Goal: Task Accomplishment & Management: Manage account settings

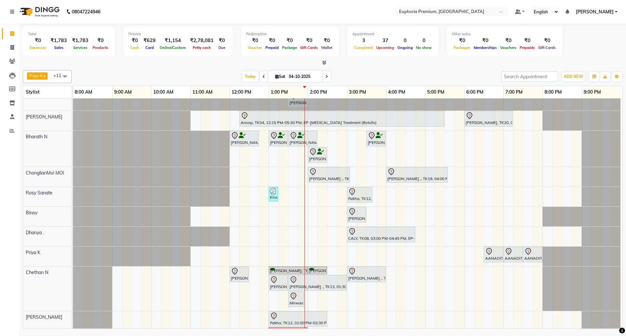
scroll to position [131, 0]
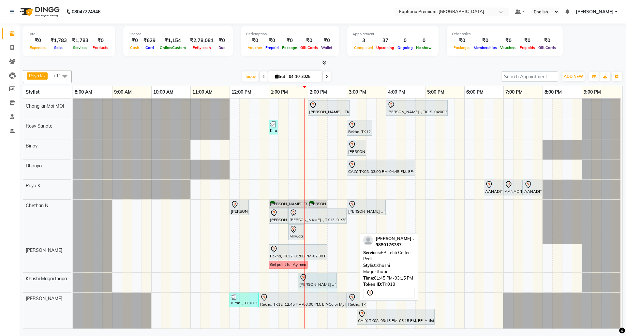
drag, startPoint x: 355, startPoint y: 273, endPoint x: 336, endPoint y: 273, distance: 18.6
click at [73, 273] on div "[PERSON_NAME] ., TK18, 01:45 PM-03:15 PM, EP-Tefiti Coffee Pedi Mirwaam ., TK17…" at bounding box center [73, 282] width 0 height 20
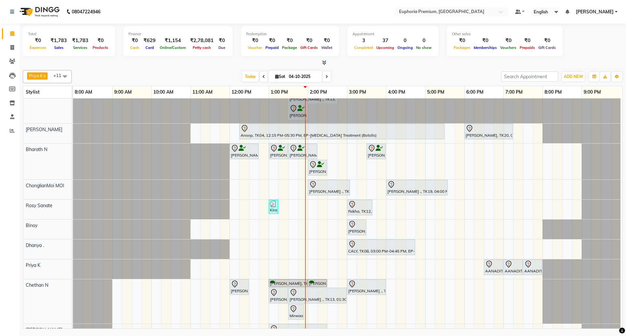
scroll to position [0, 0]
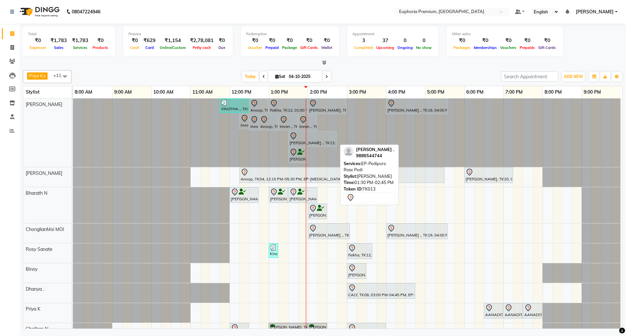
click at [321, 138] on div at bounding box center [312, 136] width 46 height 8
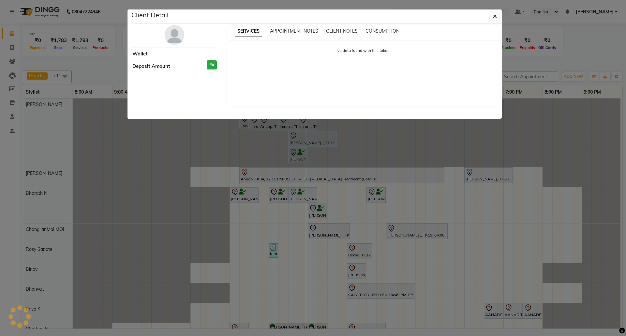
select select "7"
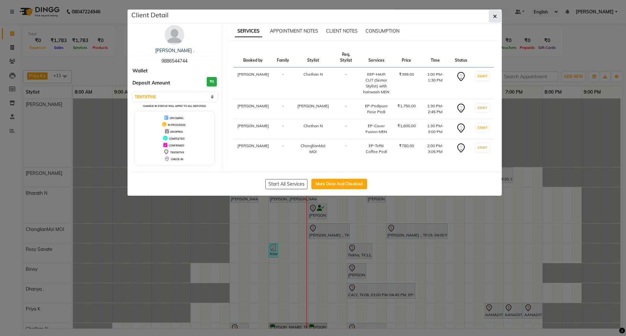
click at [496, 17] on button "button" at bounding box center [494, 16] width 12 height 12
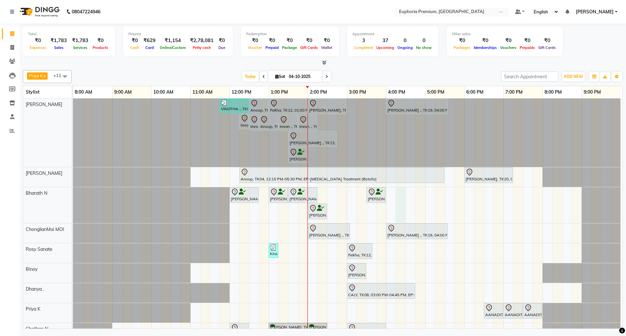
click at [399, 203] on div "VINOTHA ., TK03, 11:45 AM-12:30 PM, EP-HAIR CUT (Creative Stylist) with hairwas…" at bounding box center [347, 274] width 549 height 353
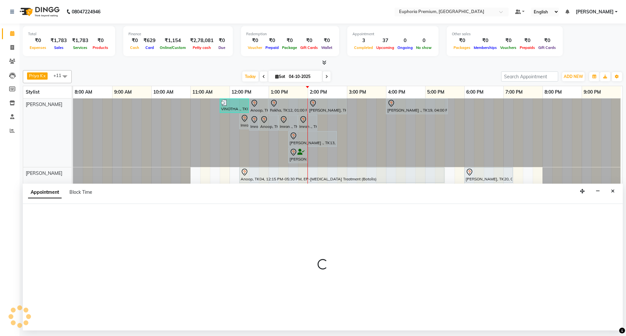
select select "71614"
select select "tentative"
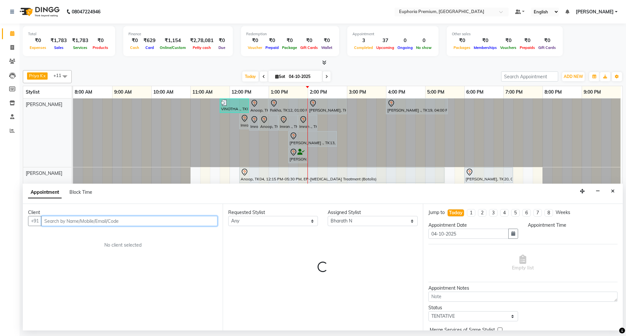
select select "975"
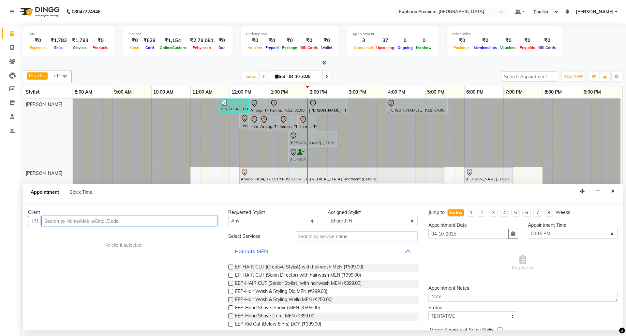
click at [144, 223] on input "text" at bounding box center [129, 221] width 176 height 10
click at [149, 221] on input "text" at bounding box center [129, 221] width 176 height 10
type input "76"
click at [615, 193] on button "Close" at bounding box center [612, 191] width 9 height 10
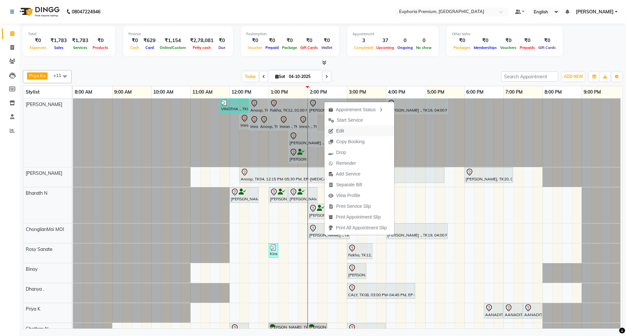
click at [343, 132] on span "Edit" at bounding box center [340, 130] width 8 height 7
select select "tentative"
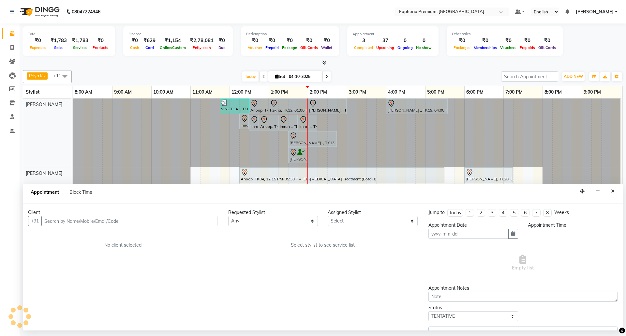
type input "04-10-2025"
select select "71597"
select select "780"
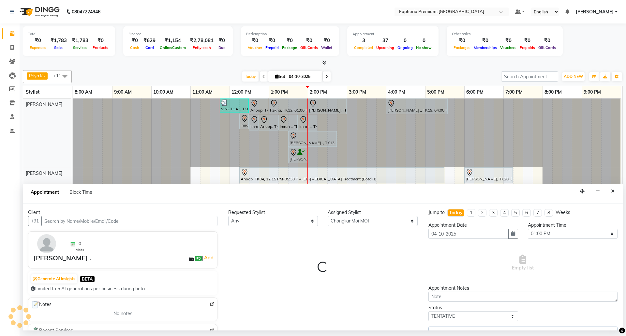
scroll to position [0, 5]
select select "4006"
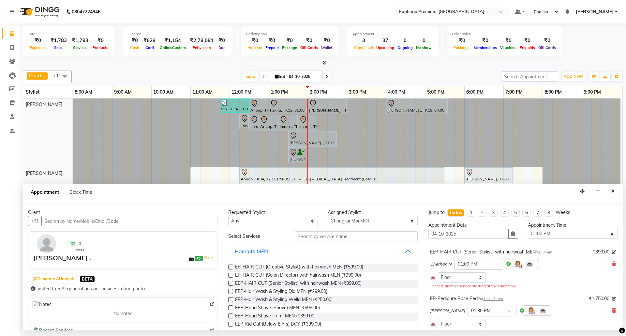
click at [169, 222] on input "text" at bounding box center [129, 221] width 176 height 10
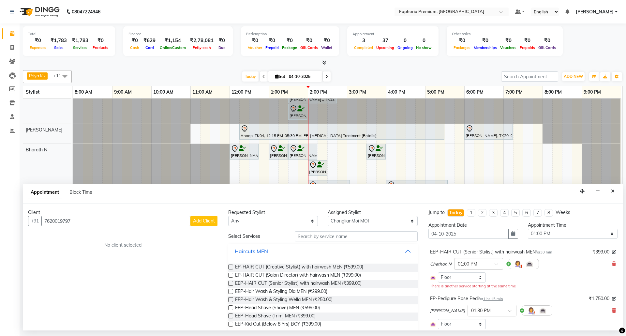
scroll to position [130, 0]
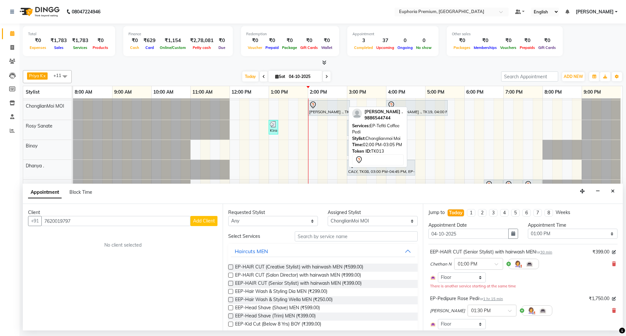
type input "7620019797"
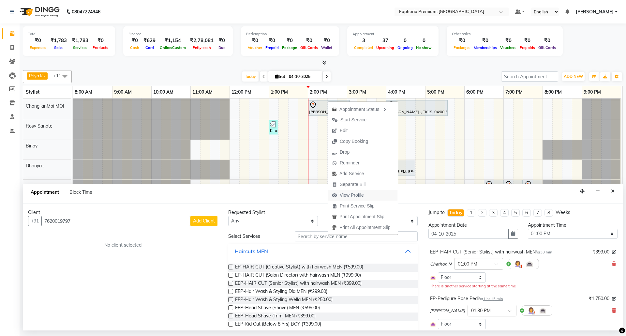
click at [349, 196] on span "View Profile" at bounding box center [352, 195] width 24 height 7
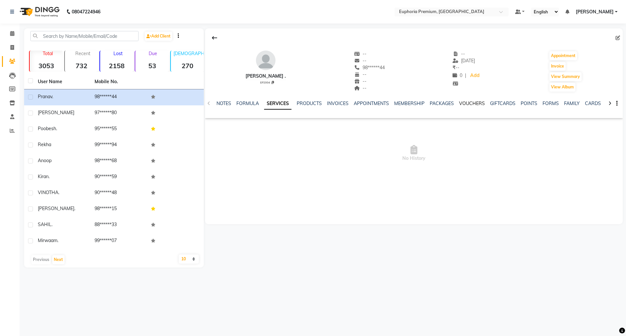
click at [467, 105] on link "VOUCHERS" at bounding box center [472, 103] width 26 height 6
click at [16, 32] on span at bounding box center [12, 33] width 11 height 7
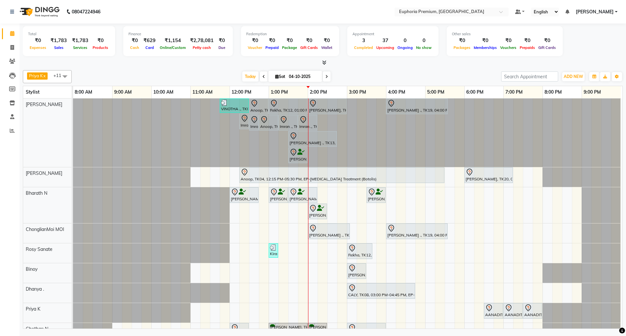
click at [323, 75] on span at bounding box center [327, 76] width 8 height 10
type input "05-10-2025"
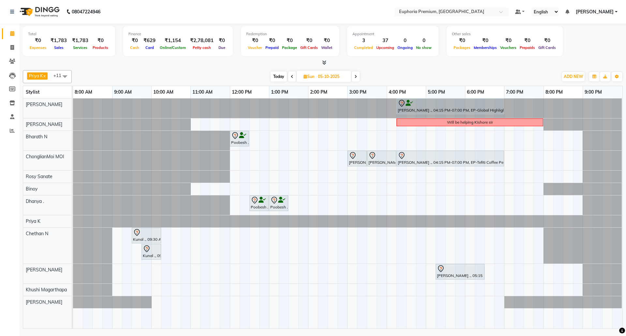
click at [348, 309] on div "[PERSON_NAME] ., 04:15 PM-07:00 PM, EP-Global Highlights Will be helping [PERSO…" at bounding box center [347, 213] width 549 height 230
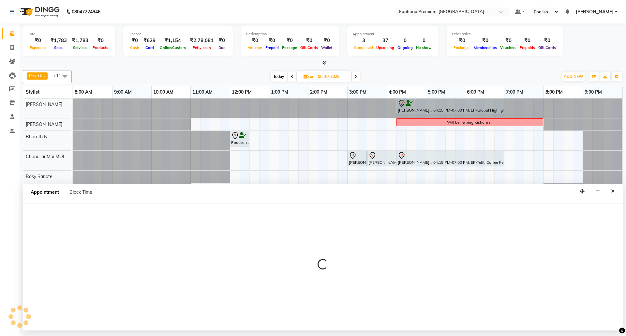
select select "91236"
select select "900"
select select "tentative"
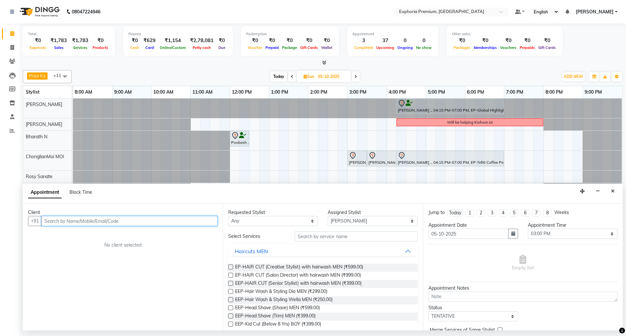
click at [127, 222] on input "text" at bounding box center [129, 221] width 176 height 10
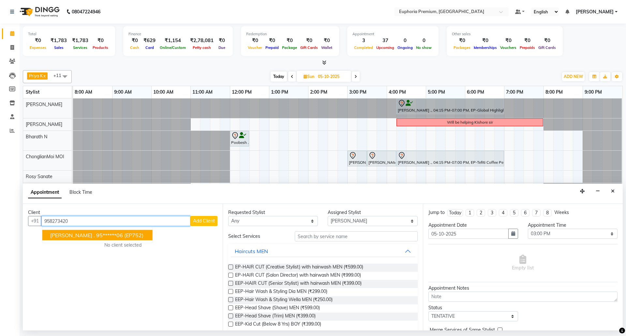
click at [124, 233] on span "(EP752)" at bounding box center [133, 235] width 19 height 7
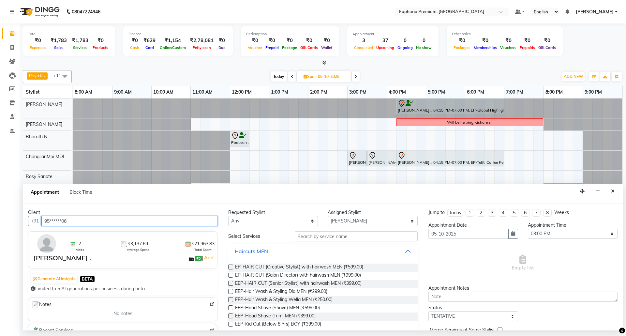
type input "95******06"
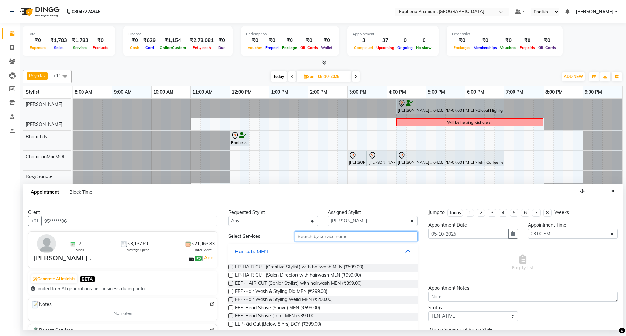
click at [323, 239] on input "text" at bounding box center [356, 236] width 123 height 10
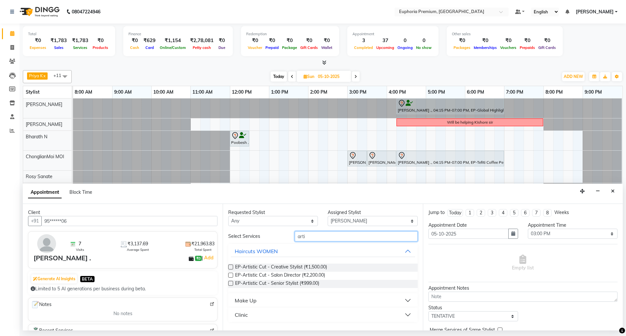
type input "arti"
click at [233, 284] on label at bounding box center [230, 283] width 5 height 5
click at [232, 284] on input "checkbox" at bounding box center [230, 284] width 4 height 4
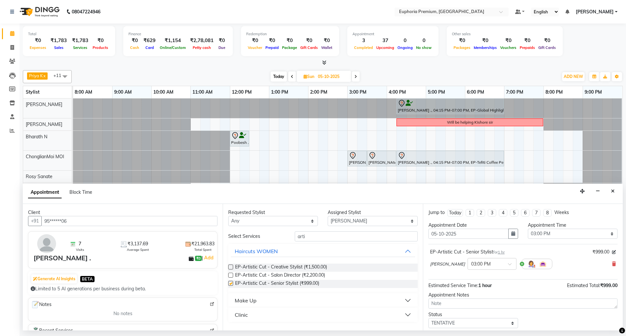
checkbox input "false"
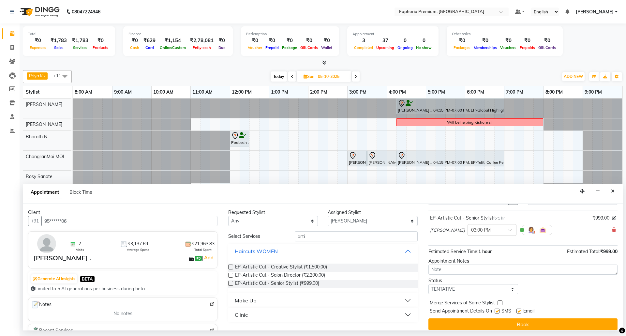
scroll to position [39, 0]
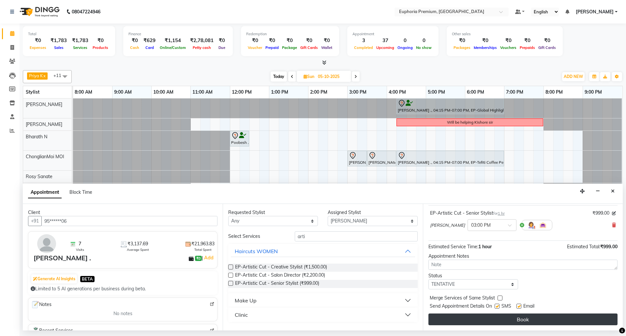
click at [530, 320] on button "Book" at bounding box center [522, 319] width 189 height 12
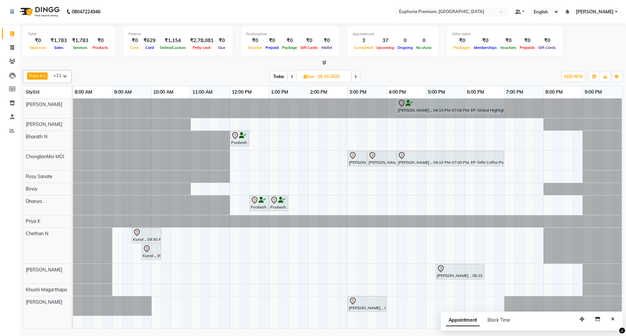
click at [278, 78] on span "Today" at bounding box center [278, 76] width 16 height 10
type input "04-10-2025"
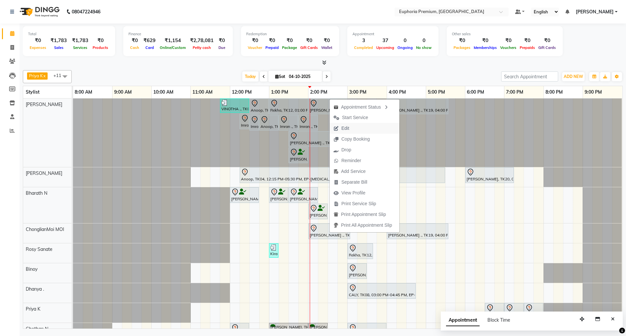
click at [355, 125] on button "Edit" at bounding box center [364, 128] width 70 height 11
select select "tentative"
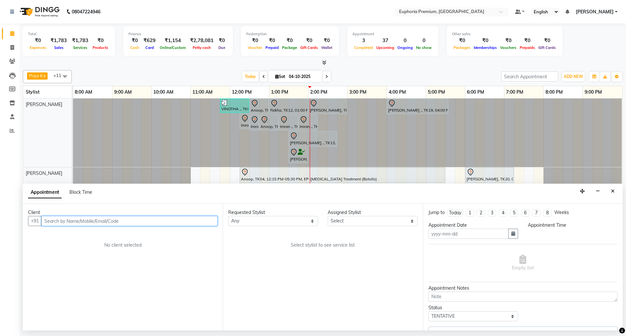
type input "04-10-2025"
select select "780"
select select "71597"
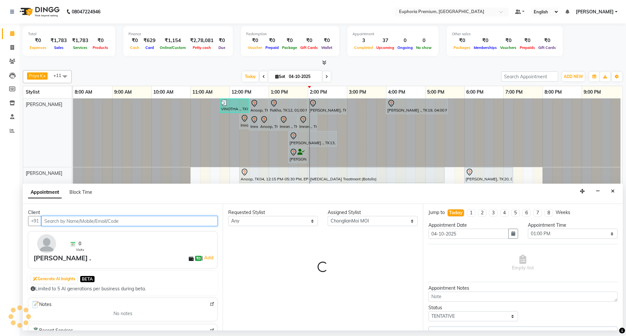
select select "4006"
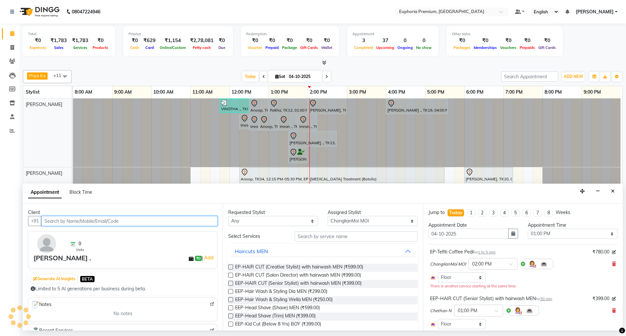
click at [175, 223] on input "text" at bounding box center [129, 221] width 176 height 10
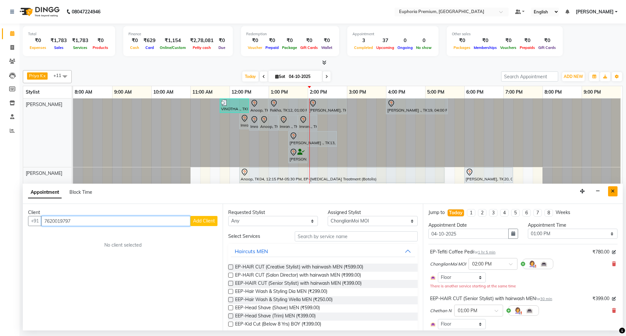
type input "7620019797"
click at [613, 192] on icon "Close" at bounding box center [613, 191] width 4 height 5
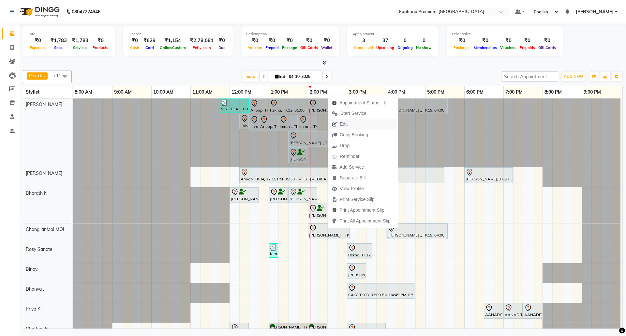
click at [349, 124] on span "Edit" at bounding box center [339, 124] width 23 height 11
select select "tentative"
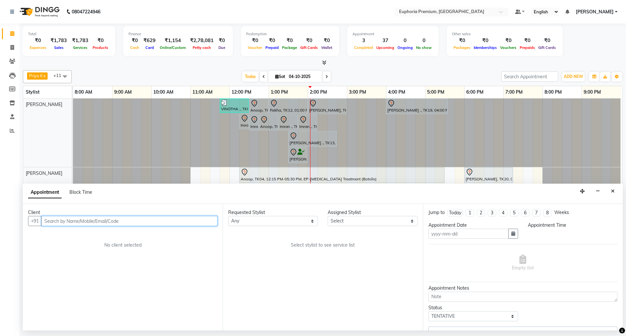
type input "04-10-2025"
select select "71597"
select select "780"
select select "4006"
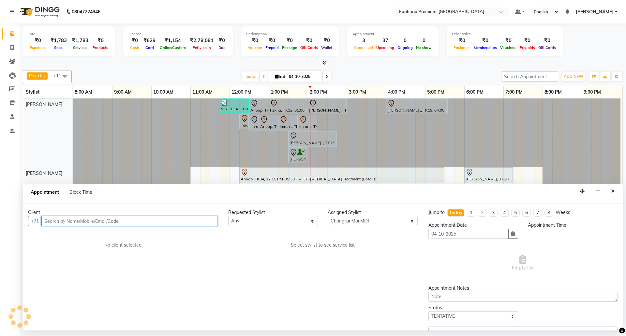
select select "4006"
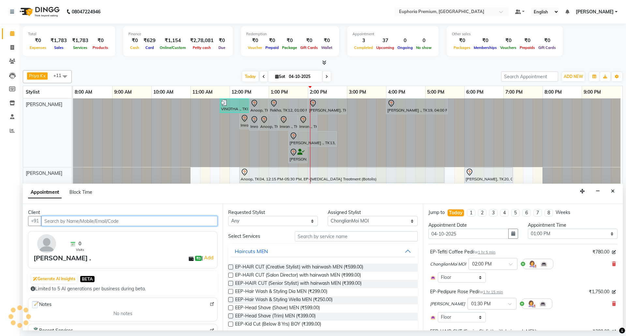
select select "4006"
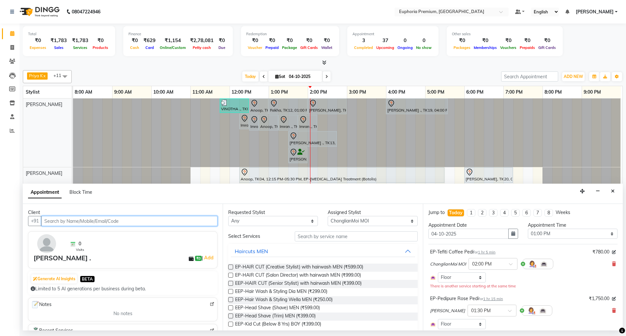
click at [147, 222] on input "text" at bounding box center [129, 221] width 176 height 10
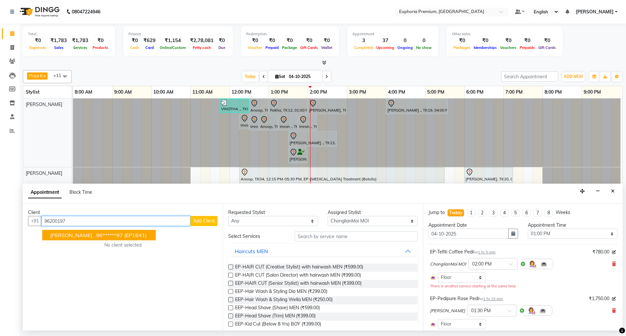
click at [117, 231] on button "[PERSON_NAME] . 96******97 (EP1641)" at bounding box center [98, 235] width 113 height 10
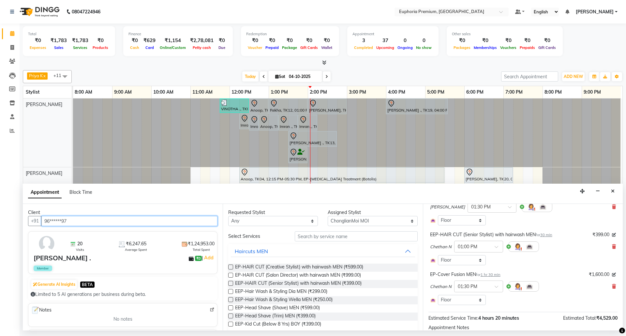
scroll to position [157, 0]
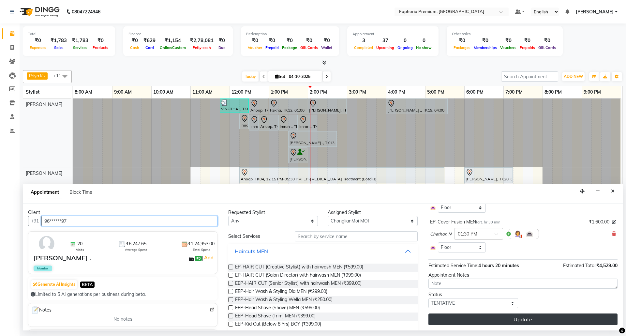
type input "96******97"
click at [516, 317] on button "Update" at bounding box center [522, 319] width 189 height 12
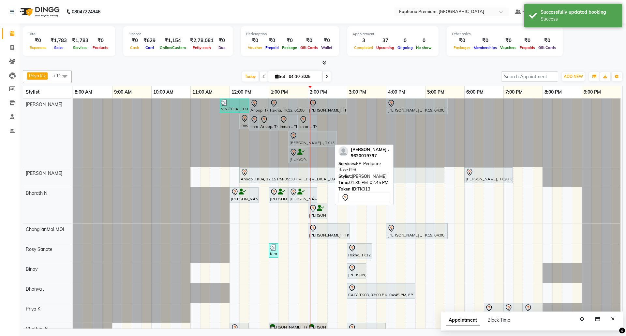
click at [314, 139] on div at bounding box center [312, 136] width 46 height 8
select select "7"
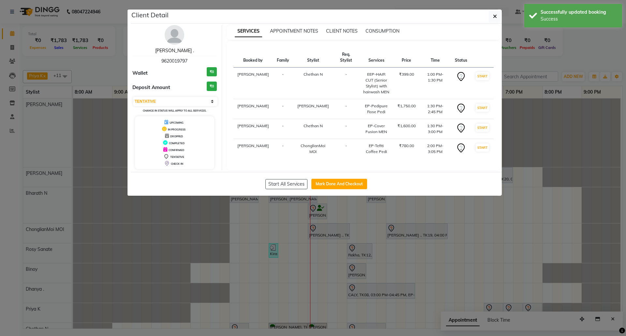
click at [174, 51] on link "[PERSON_NAME] ." at bounding box center [174, 51] width 39 height 6
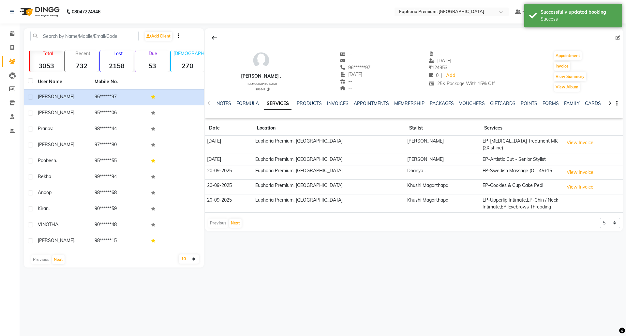
click at [305, 99] on div "NOTES FORMULA SERVICES PRODUCTS INVOICES APPOINTMENTS MEMBERSHIP PACKAGES VOUCH…" at bounding box center [413, 103] width 417 height 22
click at [251, 103] on link "FORMULA" at bounding box center [247, 103] width 22 height 6
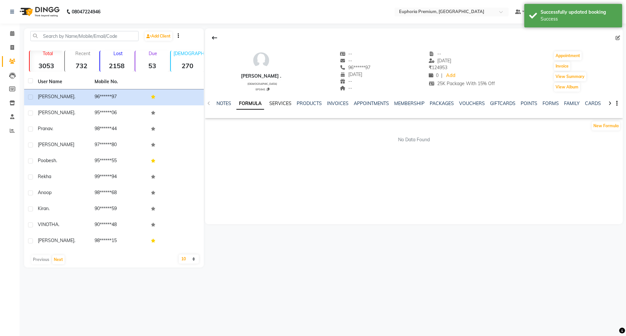
click at [282, 102] on link "SERVICES" at bounding box center [280, 103] width 22 height 6
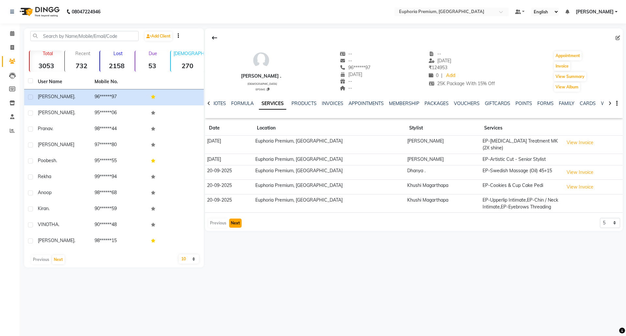
click at [237, 220] on button "Next" at bounding box center [235, 222] width 12 height 9
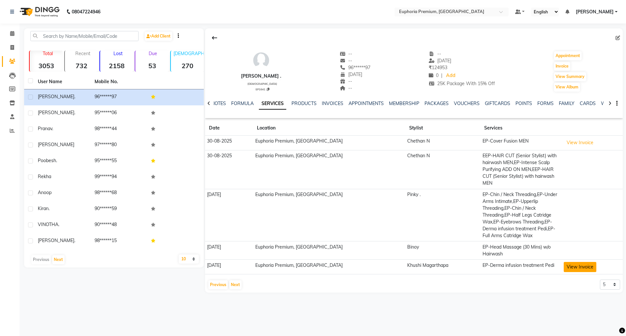
click at [575, 262] on button "View Invoice" at bounding box center [579, 267] width 33 height 10
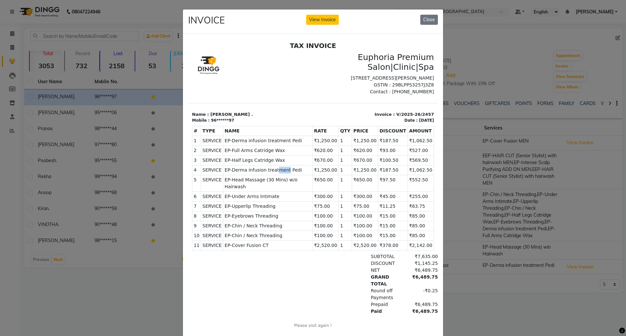
drag, startPoint x: 281, startPoint y: 171, endPoint x: 270, endPoint y: 171, distance: 10.4
click at [270, 171] on span "EP-Derma infusion treatment Pedi" at bounding box center [268, 169] width 86 height 7
click at [423, 21] on button "Close" at bounding box center [429, 20] width 18 height 10
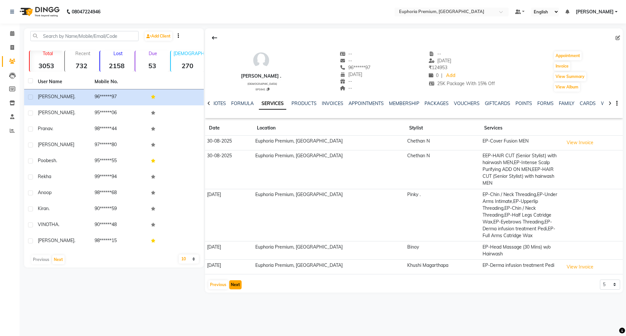
click at [236, 280] on button "Next" at bounding box center [235, 284] width 12 height 9
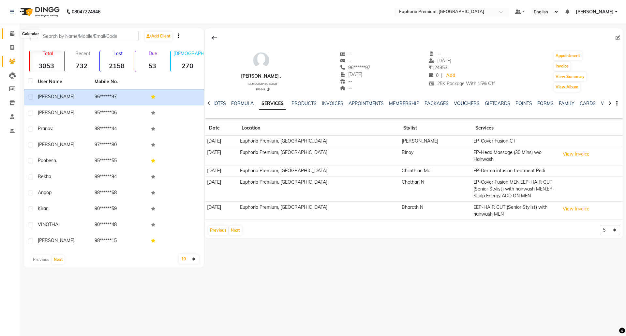
click at [11, 31] on icon at bounding box center [12, 33] width 4 height 5
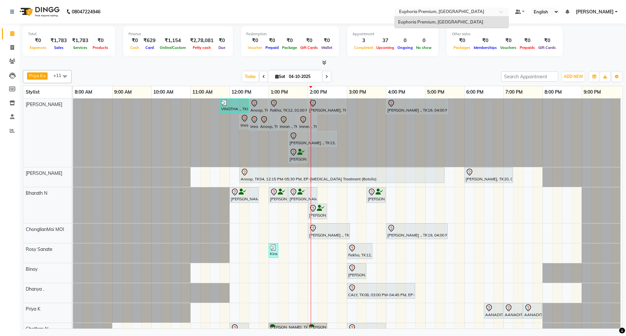
click at [474, 11] on input "text" at bounding box center [445, 12] width 95 height 7
drag, startPoint x: 380, startPoint y: 9, endPoint x: 381, endPoint y: 13, distance: 4.3
click at [379, 10] on nav "08047224946 Select Location × Euphoria Premium, Hennur Road Euphoria Premium, H…" at bounding box center [313, 11] width 626 height 23
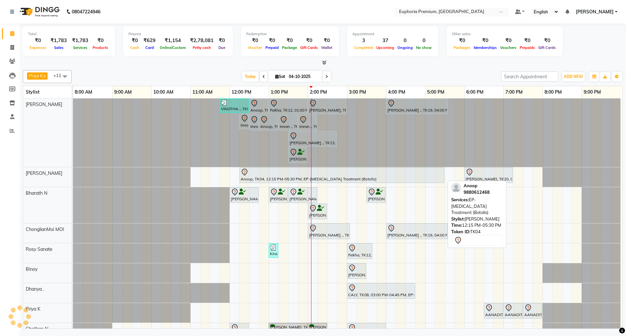
click at [330, 175] on div at bounding box center [341, 172] width 202 height 8
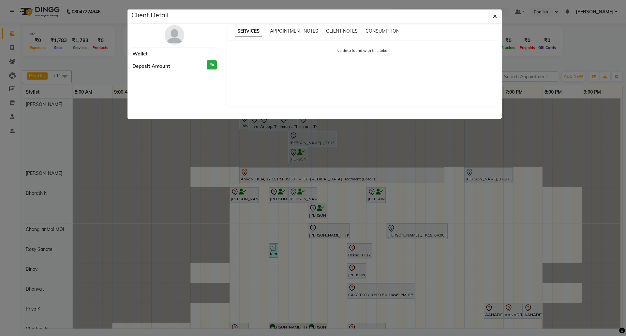
select select "7"
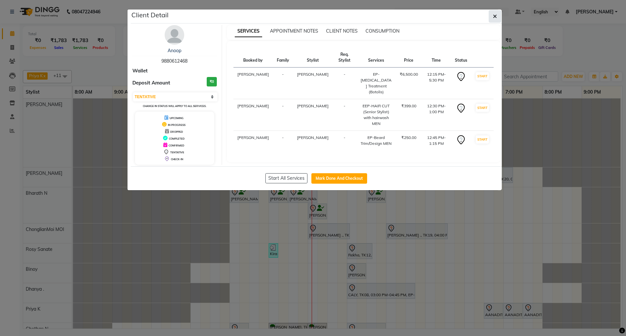
click at [492, 16] on button "button" at bounding box center [494, 16] width 12 height 12
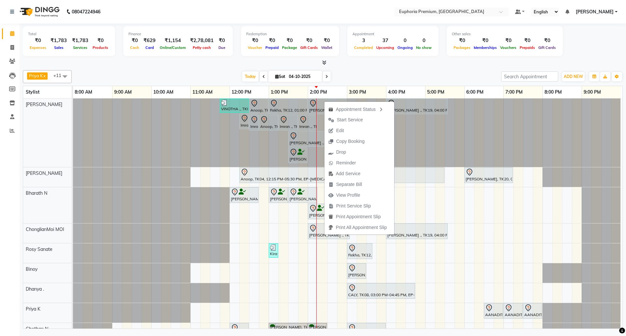
click at [352, 128] on button "Edit" at bounding box center [359, 130] width 70 height 11
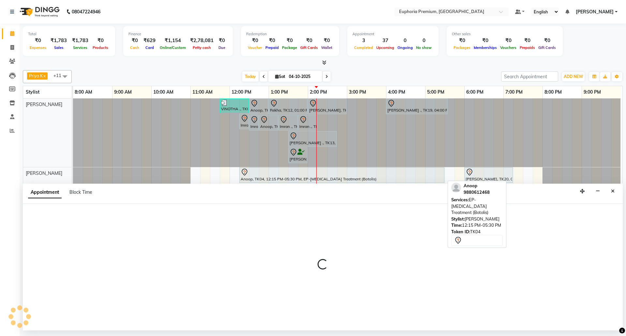
select select "tentative"
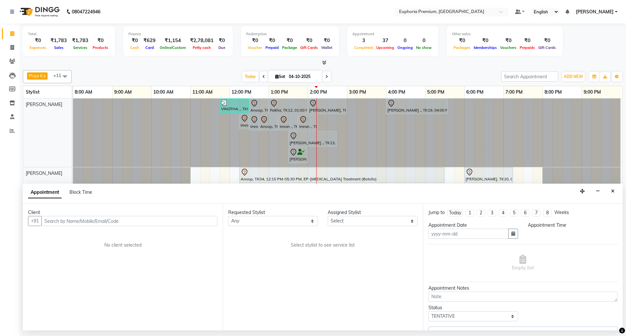
type input "04-10-2025"
select select "780"
select select "71597"
select select "4006"
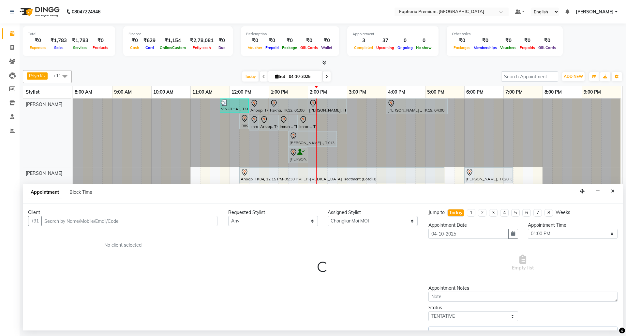
select select "4006"
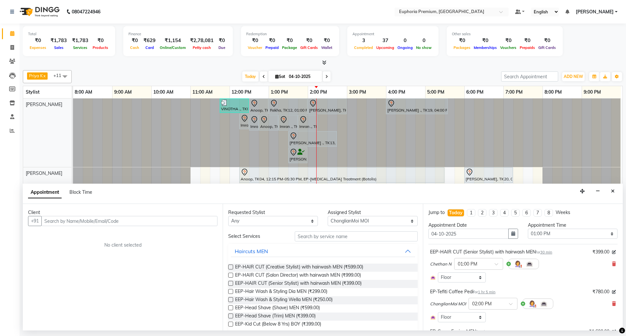
select select "4006"
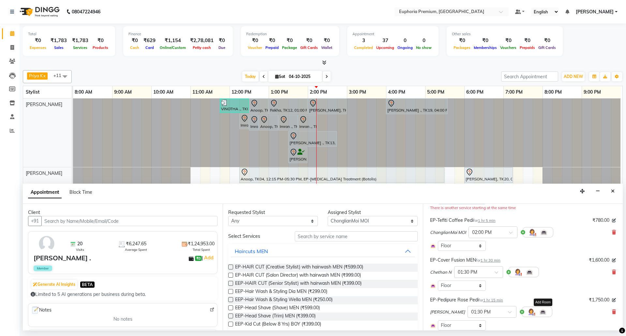
scroll to position [70, 0]
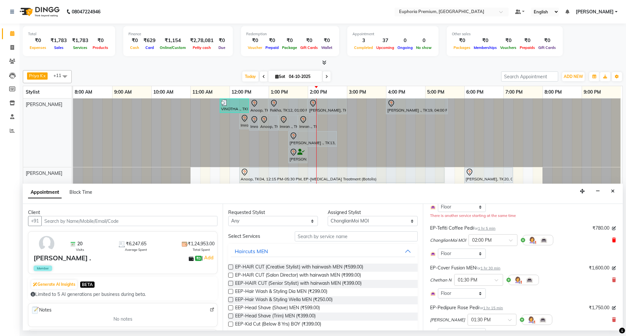
click at [612, 240] on icon at bounding box center [614, 240] width 4 height 5
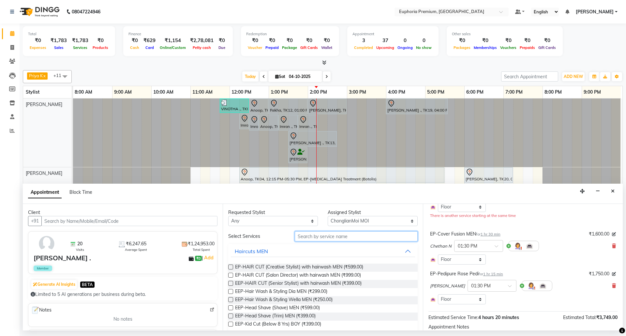
click at [351, 235] on input "text" at bounding box center [356, 236] width 123 height 10
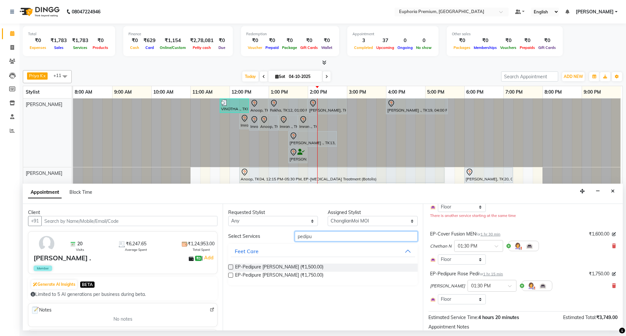
type input "pedipu"
click at [231, 275] on label at bounding box center [230, 274] width 5 height 5
click at [231, 275] on input "checkbox" at bounding box center [230, 275] width 4 height 4
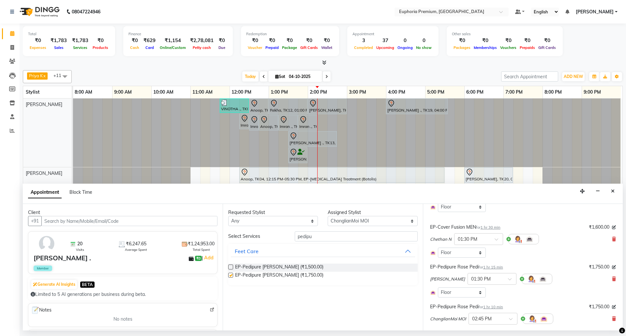
checkbox input "false"
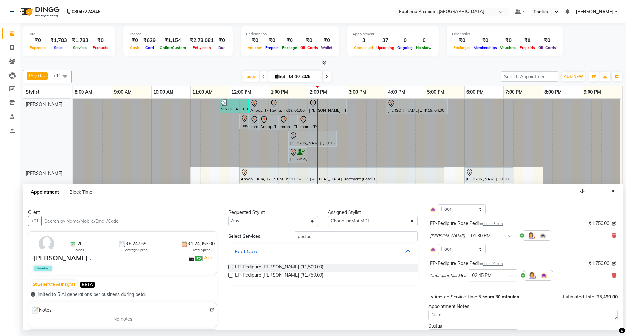
click at [512, 275] on span at bounding box center [513, 277] width 8 height 7
click at [484, 297] on div "02:15 PM" at bounding box center [493, 295] width 48 height 12
click at [524, 260] on div "EP-Pedipure [PERSON_NAME] for 1 hr 10 min ₹1,750.00 ChonglianMoi MOI × 02:15 PM" at bounding box center [522, 271] width 189 height 27
click at [493, 262] on span "1 hr 10 min" at bounding box center [493, 263] width 20 height 5
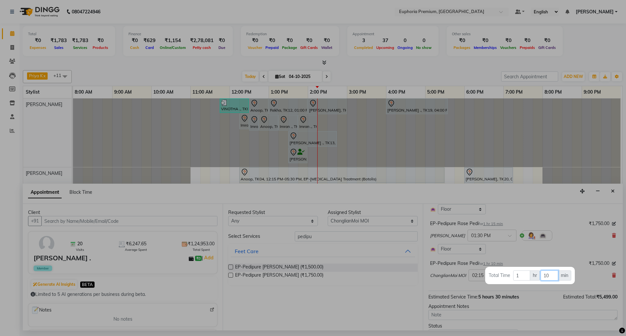
click at [550, 275] on input "10" at bounding box center [548, 275] width 17 height 10
type input "15"
click at [541, 252] on div at bounding box center [313, 168] width 626 height 336
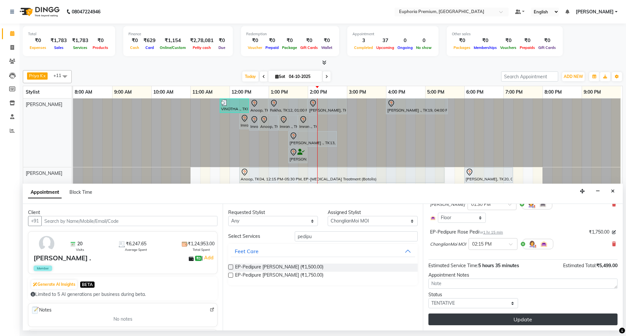
scroll to position [146, 0]
click at [530, 320] on button "Update" at bounding box center [522, 319] width 189 height 12
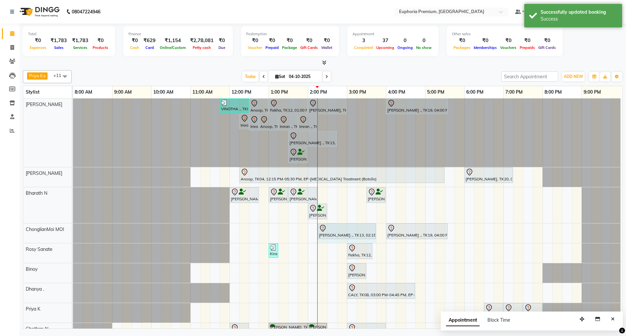
click at [73, 230] on div "[PERSON_NAME] ., TK13, 02:15 PM-03:30 PM, EP-Pedipure Rose [PERSON_NAME] ., TK1…" at bounding box center [73, 233] width 0 height 20
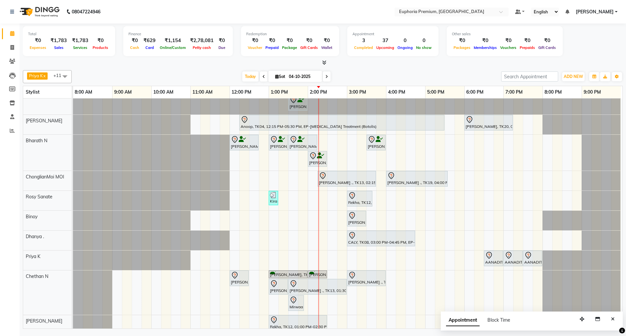
scroll to position [131, 0]
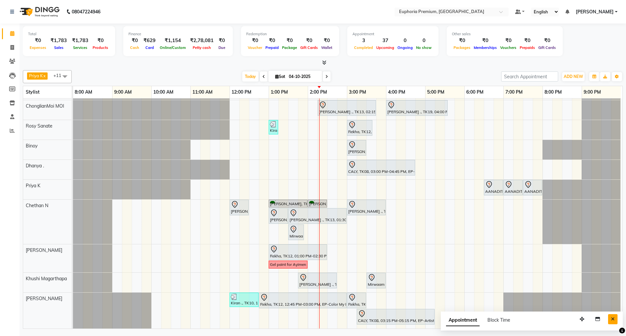
click at [617, 321] on button "Close" at bounding box center [612, 319] width 9 height 10
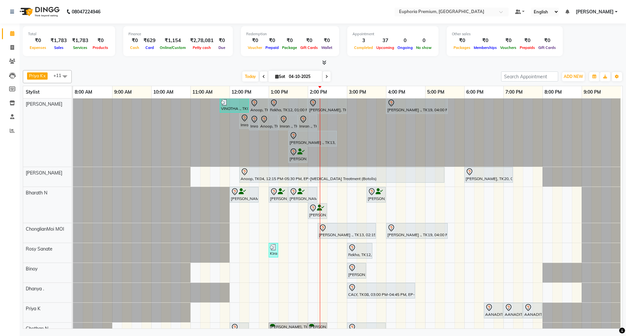
scroll to position [0, 0]
click at [325, 75] on icon at bounding box center [326, 77] width 3 height 4
type input "05-10-2025"
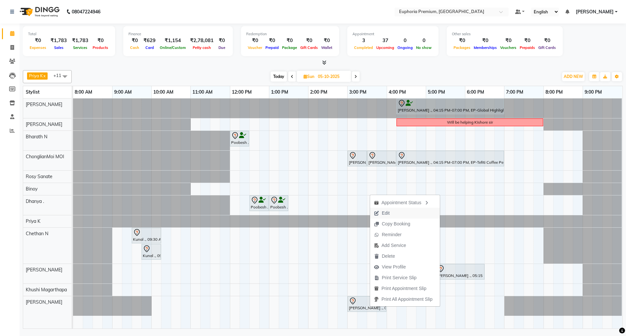
click at [393, 211] on span "Edit" at bounding box center [381, 213] width 23 height 11
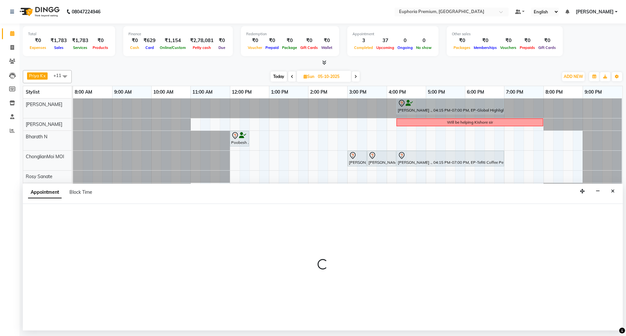
select select "tentative"
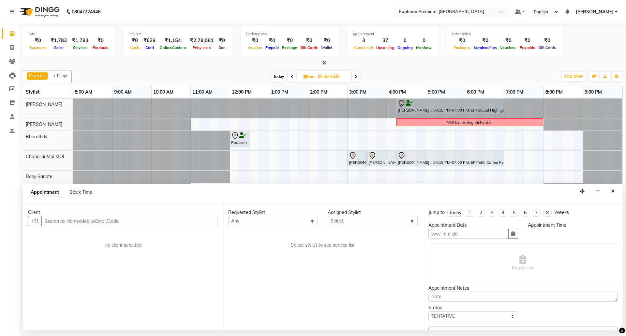
type input "05-10-2025"
select select "900"
select select "91236"
select select "4006"
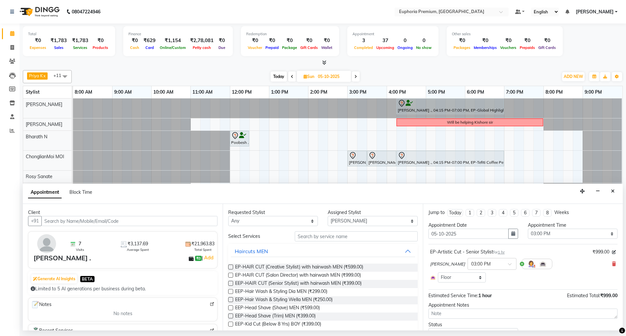
drag, startPoint x: 616, startPoint y: 191, endPoint x: 591, endPoint y: 198, distance: 26.0
click at [615, 191] on button "Close" at bounding box center [612, 191] width 9 height 10
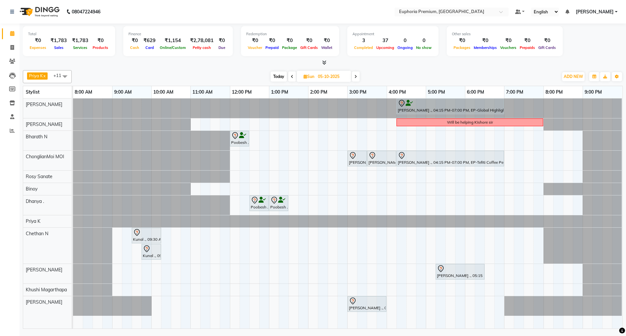
click at [277, 78] on span "Today" at bounding box center [278, 76] width 16 height 10
type input "04-10-2025"
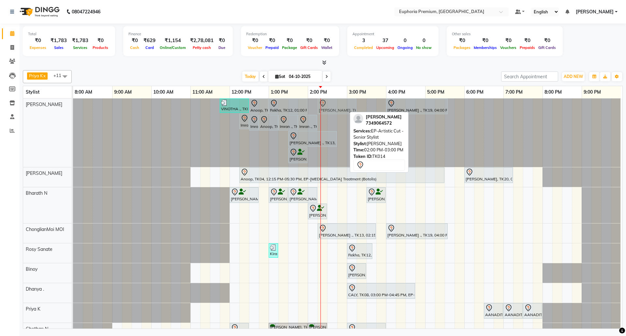
drag, startPoint x: 324, startPoint y: 105, endPoint x: 333, endPoint y: 105, distance: 8.8
click at [73, 105] on div "VINOTHA ., TK03, 11:45 AM-12:30 PM, EP-HAIR CUT (Creative Stylist) with hairwas…" at bounding box center [73, 132] width 0 height 68
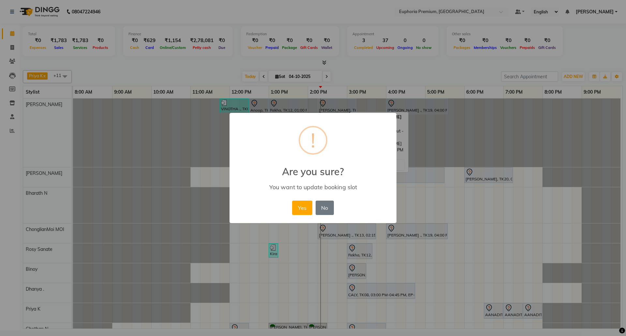
drag, startPoint x: 304, startPoint y: 205, endPoint x: 343, endPoint y: 121, distance: 92.9
click at [304, 205] on button "Yes" at bounding box center [302, 207] width 20 height 14
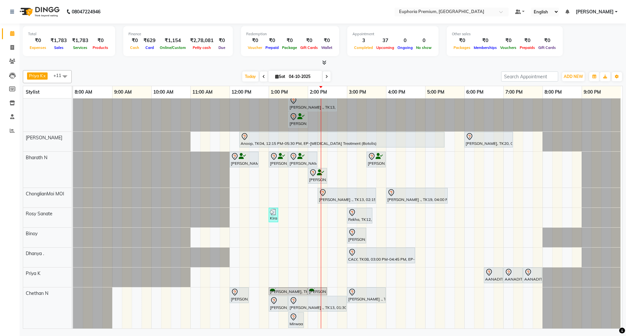
scroll to position [119, 0]
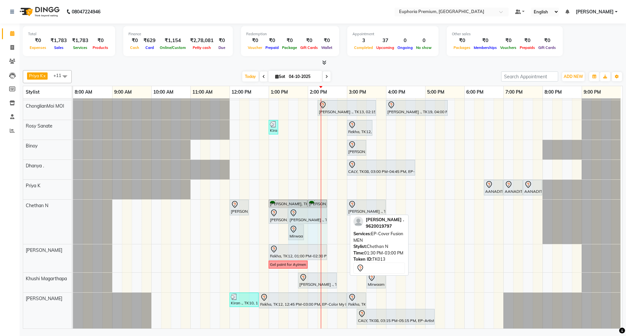
drag, startPoint x: 346, startPoint y: 207, endPoint x: 327, endPoint y: 210, distance: 19.4
click at [73, 210] on div "Aditya, TK05, 12:00 PM-12:30 PM, EEP-HAIR CUT (Senior Stylist) with hairwash ME…" at bounding box center [73, 221] width 0 height 44
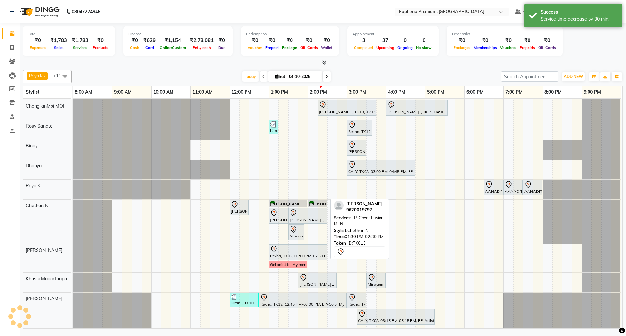
scroll to position [131, 0]
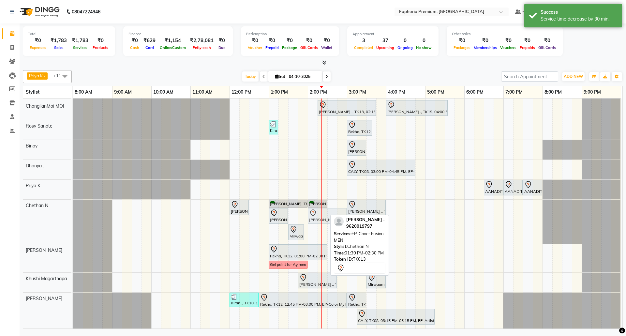
drag, startPoint x: 308, startPoint y: 209, endPoint x: 324, endPoint y: 209, distance: 16.0
click at [73, 209] on div "Aditya, TK05, 12:00 PM-12:30 PM, EEP-HAIR CUT (Senior Stylist) with hairwash ME…" at bounding box center [73, 221] width 0 height 44
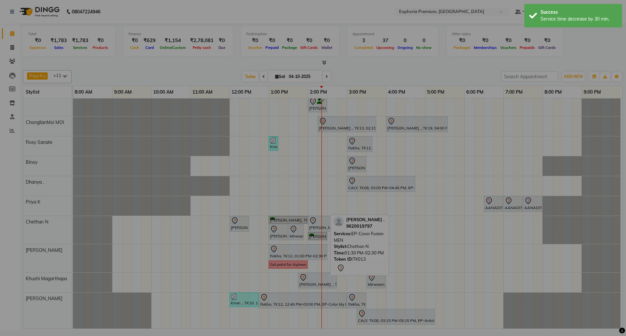
scroll to position [115, 0]
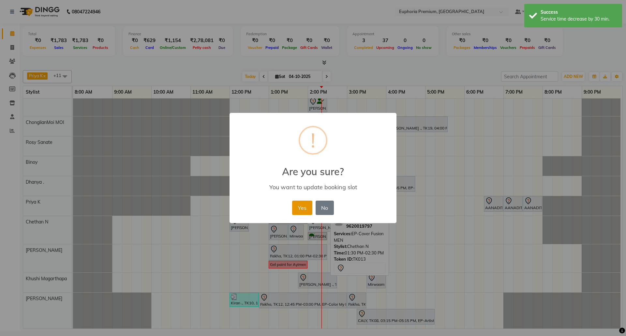
click at [300, 202] on button "Yes" at bounding box center [302, 207] width 20 height 14
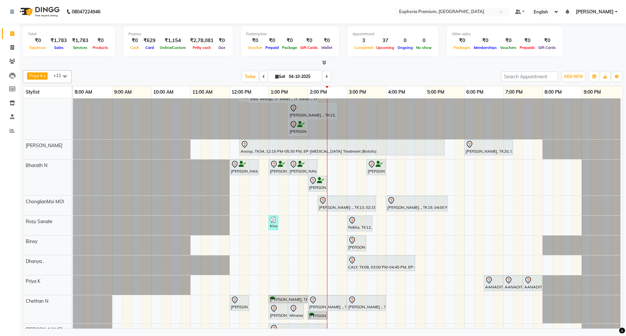
scroll to position [115, 0]
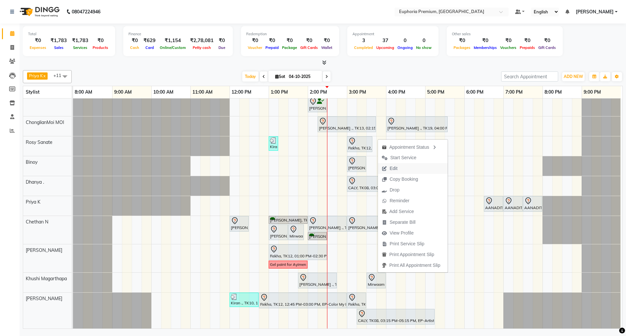
click at [401, 168] on button "Edit" at bounding box center [413, 168] width 70 height 11
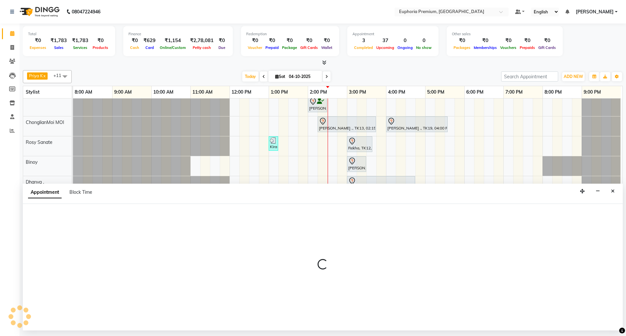
select select "tentative"
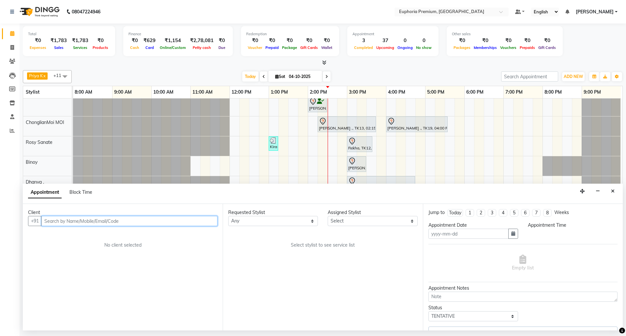
type input "04-10-2025"
select select "810"
select select "86606"
select select "4006"
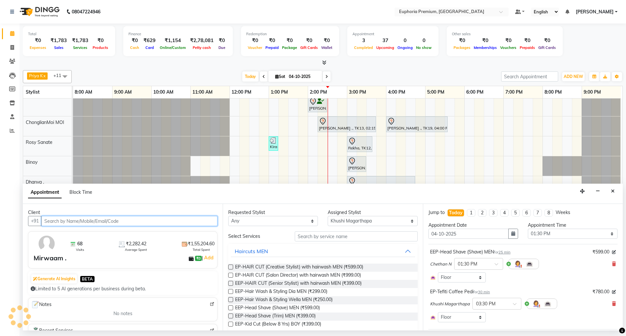
scroll to position [115, 5]
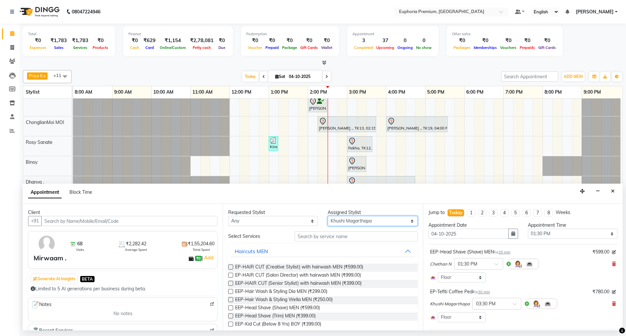
click at [368, 220] on select "Select [PERSON_NAME] N [PERSON_NAME] N ChonglianMoi MOI [PERSON_NAME] . [PERSON…" at bounding box center [373, 221] width 90 height 10
select select "71607"
click at [328, 216] on select "Select [PERSON_NAME] N [PERSON_NAME] N ChonglianMoi MOI [PERSON_NAME] . [PERSON…" at bounding box center [373, 221] width 90 height 10
click at [347, 239] on input "text" at bounding box center [356, 236] width 123 height 10
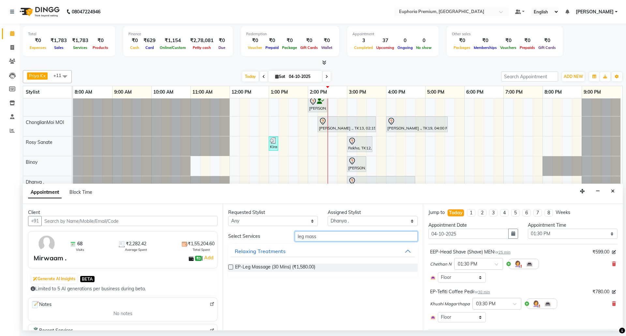
type input "leg mass"
click at [230, 268] on label at bounding box center [230, 266] width 5 height 5
click at [230, 268] on input "checkbox" at bounding box center [230, 267] width 4 height 4
checkbox input "false"
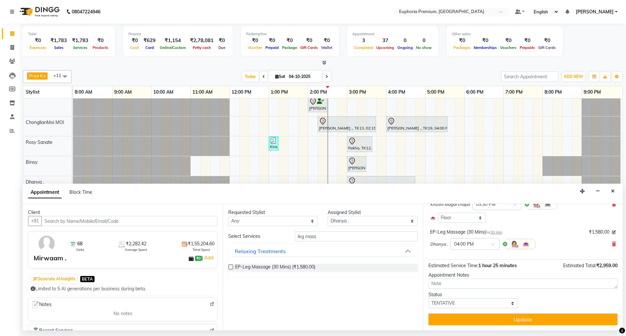
scroll to position [100, 0]
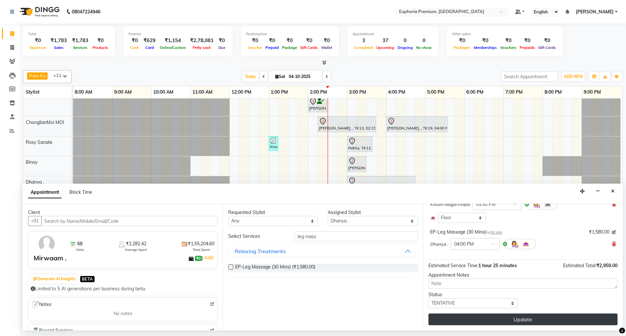
click at [516, 316] on button "Update" at bounding box center [522, 319] width 189 height 12
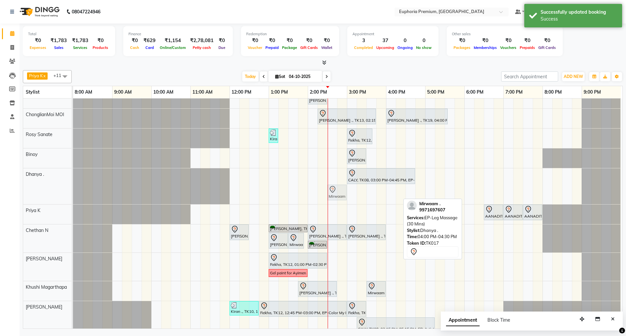
drag, startPoint x: 389, startPoint y: 195, endPoint x: 329, endPoint y: 185, distance: 60.4
click at [329, 185] on div "VINOTHA ., TK03, 11:45 AM-12:30 PM, EP-HAIR CUT (Creative Stylist) with hairwas…" at bounding box center [347, 160] width 549 height 353
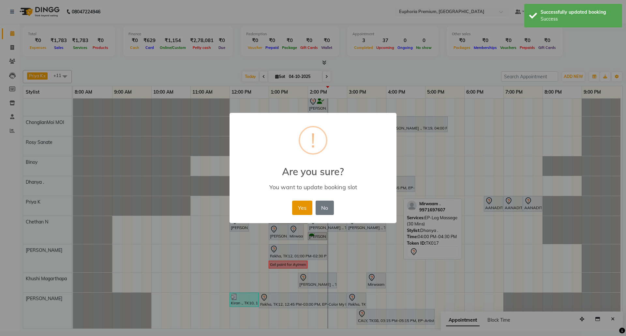
click at [305, 207] on button "Yes" at bounding box center [302, 207] width 20 height 14
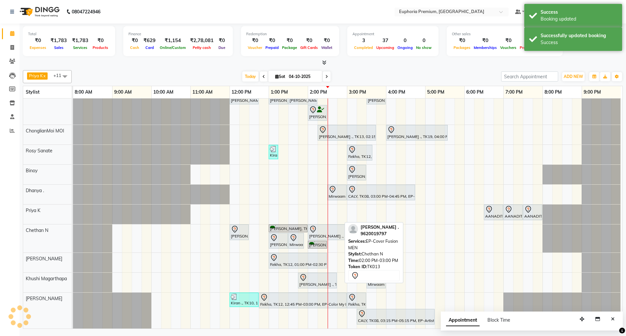
scroll to position [115, 5]
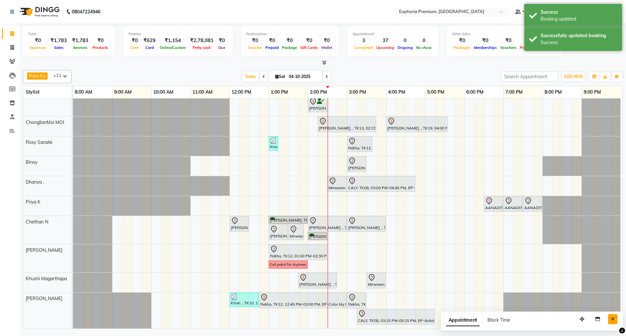
click at [614, 317] on button "Close" at bounding box center [612, 319] width 9 height 10
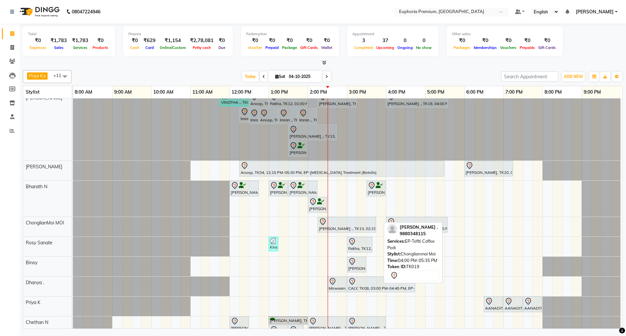
scroll to position [0, 0]
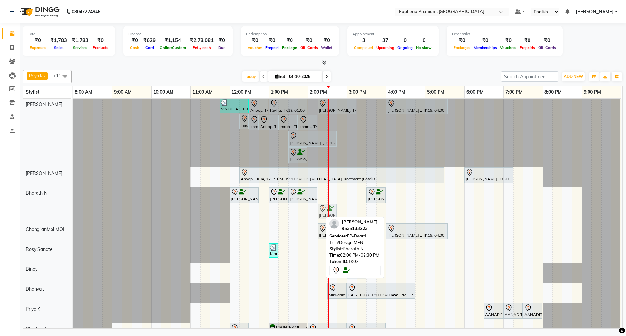
drag, startPoint x: 312, startPoint y: 209, endPoint x: 321, endPoint y: 210, distance: 9.8
click at [73, 210] on div "Aditya, TK05, 12:00 PM-12:45 PM, EEP-HAIR CUT (Senior Stylist) with hairwash ME…" at bounding box center [73, 205] width 0 height 36
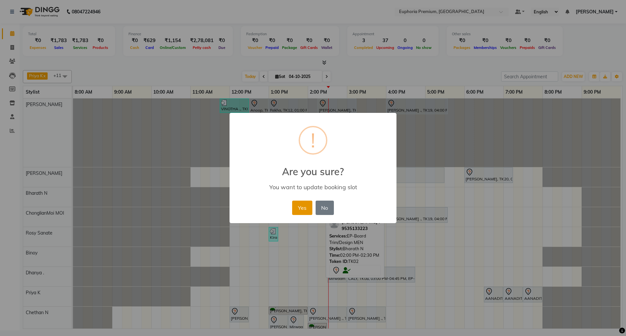
click at [308, 209] on button "Yes" at bounding box center [302, 207] width 20 height 14
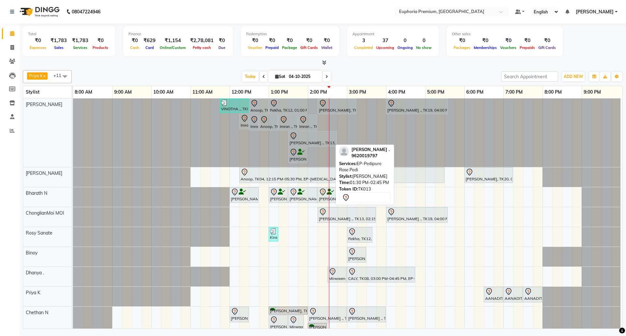
click at [307, 136] on div at bounding box center [312, 136] width 46 height 8
click at [308, 138] on div at bounding box center [312, 136] width 46 height 8
select select "7"
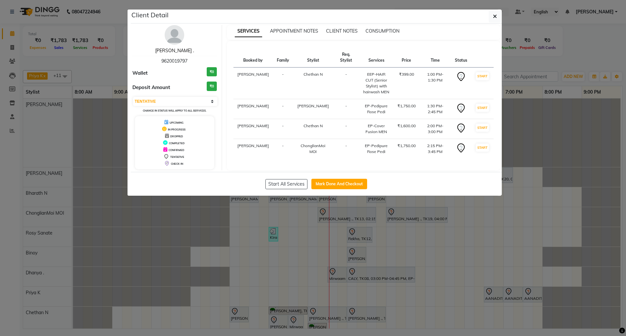
click at [175, 49] on link "[PERSON_NAME] ." at bounding box center [174, 51] width 39 height 6
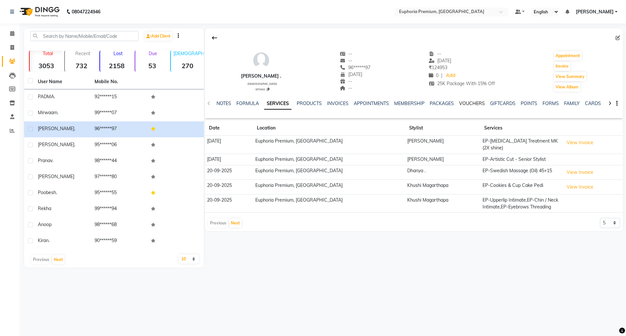
click at [466, 103] on link "VOUCHERS" at bounding box center [472, 103] width 26 height 6
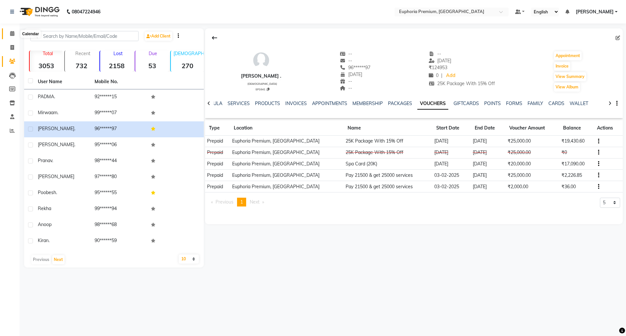
click at [13, 32] on icon at bounding box center [12, 33] width 4 height 5
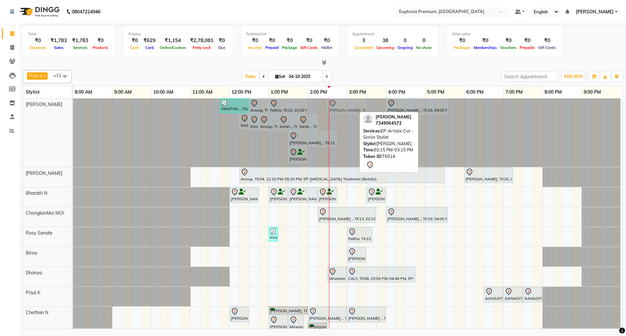
drag, startPoint x: 336, startPoint y: 106, endPoint x: 342, endPoint y: 105, distance: 6.6
click at [73, 105] on div "VINOTHA ., TK03, 11:45 AM-12:30 PM, EP-HAIR CUT (Creative Stylist) with hairwas…" at bounding box center [73, 132] width 0 height 68
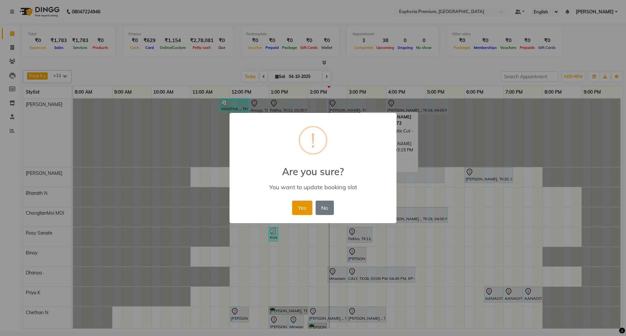
drag, startPoint x: 301, startPoint y: 208, endPoint x: 300, endPoint y: 203, distance: 5.1
click at [301, 207] on button "Yes" at bounding box center [302, 207] width 20 height 14
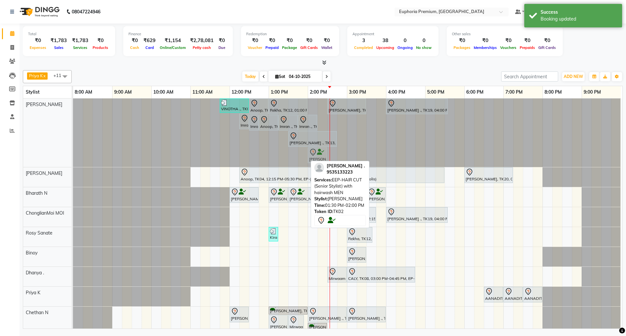
drag, startPoint x: 295, startPoint y: 157, endPoint x: 317, endPoint y: 111, distance: 50.9
click at [317, 111] on div "VINOTHA ., TK03, 11:45 AM-12:30 PM, EP-HAIR CUT (Creative Stylist) with hairwas…" at bounding box center [346, 132] width 547 height 68
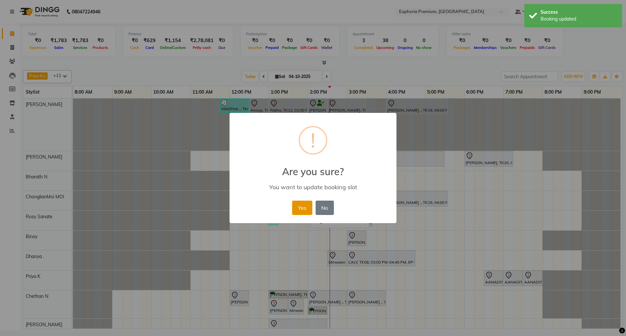
click at [296, 210] on button "Yes" at bounding box center [302, 207] width 20 height 14
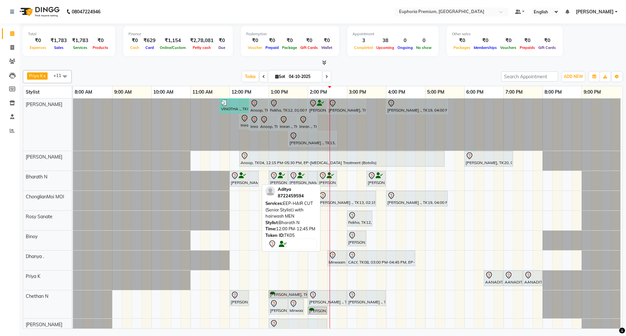
click at [244, 180] on div "[PERSON_NAME], TK05, 12:00 PM-12:45 PM, EEP-HAIR CUT (Senior Stylist) with hair…" at bounding box center [244, 179] width 28 height 14
select select "7"
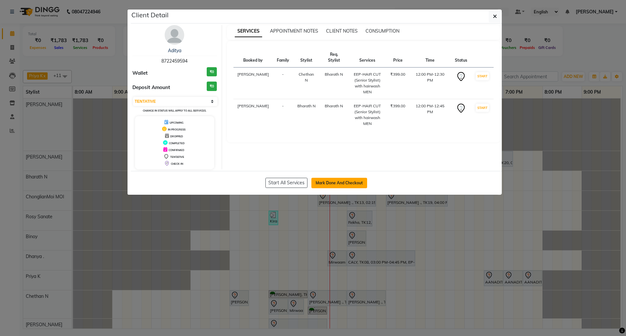
click at [347, 182] on button "Mark Done And Checkout" at bounding box center [339, 183] width 56 height 10
select select "service"
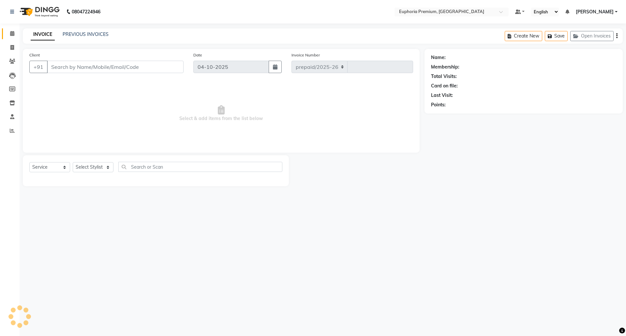
select select "7925"
type input "3217"
type input "87******94"
select select "74080"
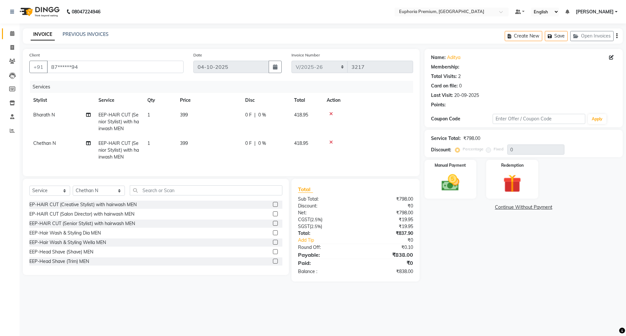
select select "2: Object"
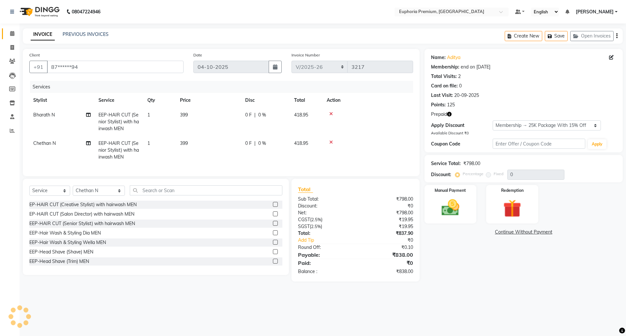
type input "15"
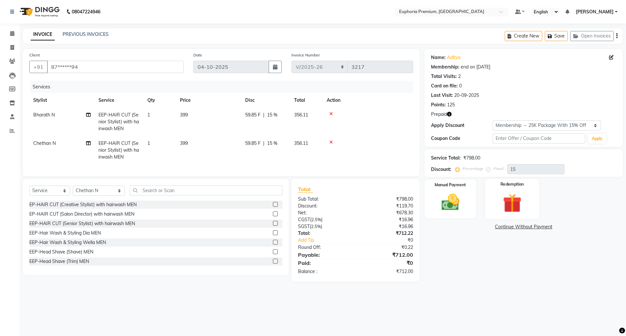
click at [517, 195] on img at bounding box center [512, 202] width 30 height 23
click at [520, 226] on span "Prepaid 1" at bounding box center [521, 227] width 21 height 7
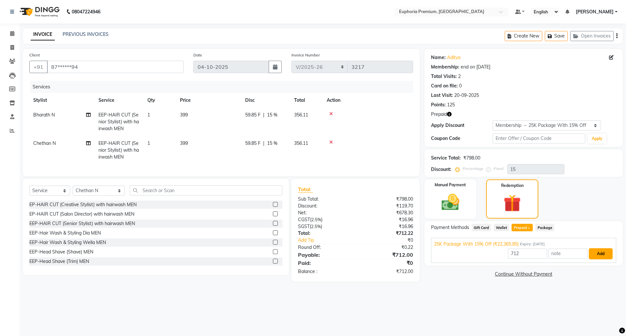
click at [600, 253] on button "Add" at bounding box center [601, 253] width 24 height 11
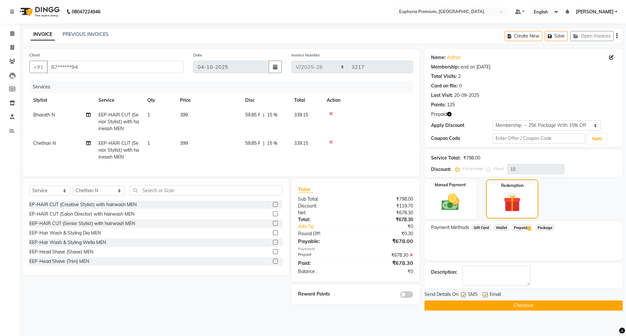
click at [518, 305] on button "Checkout" at bounding box center [523, 305] width 198 height 10
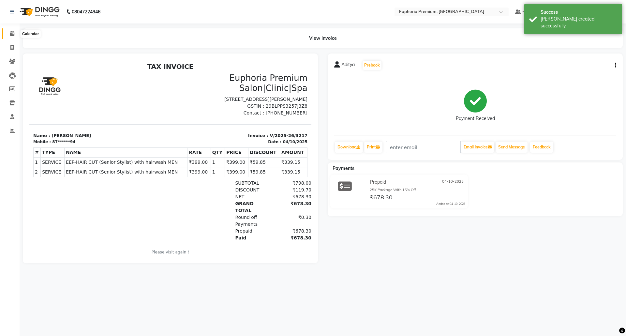
click at [10, 35] on icon at bounding box center [12, 33] width 4 height 5
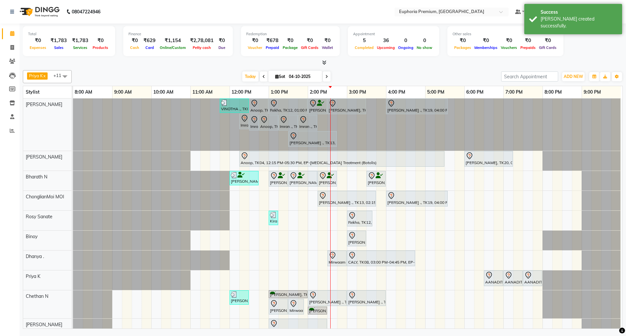
click at [326, 79] on span at bounding box center [327, 76] width 8 height 10
type input "05-10-2025"
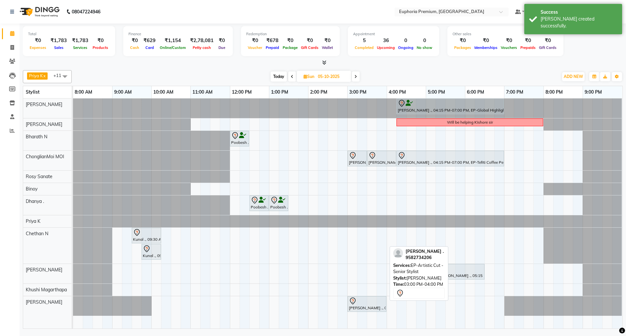
click at [364, 304] on div at bounding box center [367, 301] width 36 height 8
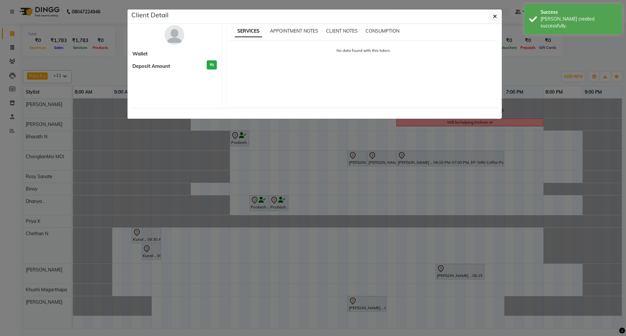
select select "7"
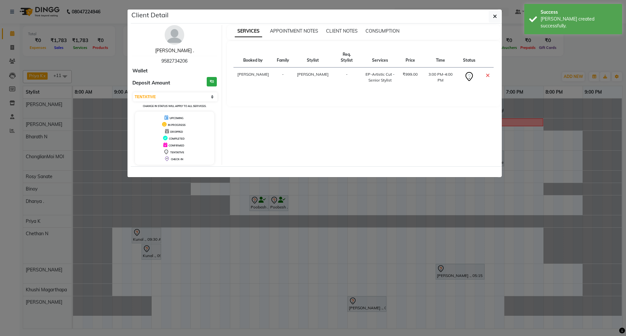
click at [168, 51] on link "[PERSON_NAME] ." at bounding box center [174, 51] width 39 height 6
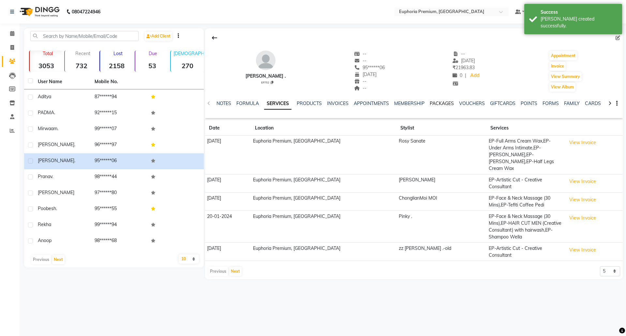
click at [440, 106] on link "PACKAGES" at bounding box center [442, 103] width 24 height 6
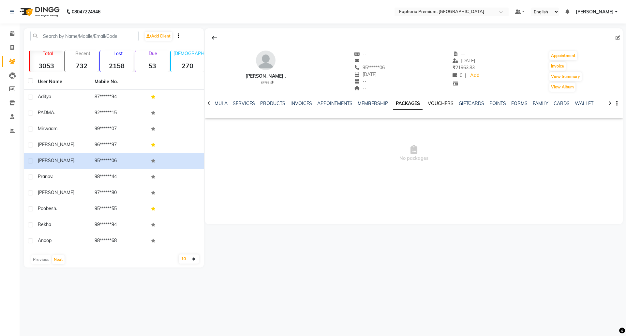
click at [437, 102] on link "VOUCHERS" at bounding box center [441, 103] width 26 height 6
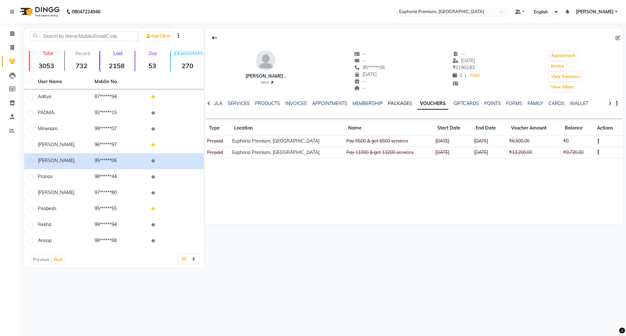
click at [394, 102] on link "PACKAGES" at bounding box center [400, 103] width 24 height 6
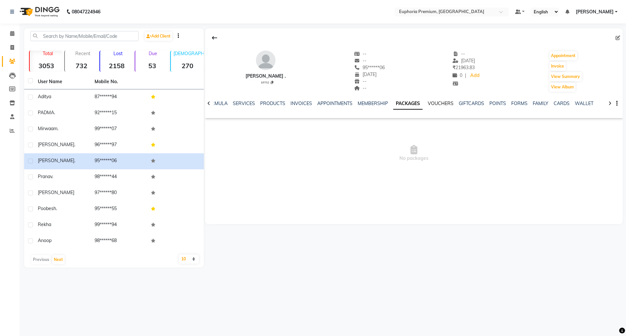
click at [428, 103] on link "VOUCHERS" at bounding box center [441, 103] width 26 height 6
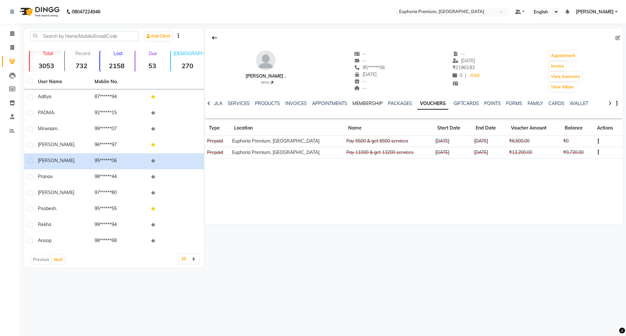
click at [368, 105] on link "MEMBERSHIP" at bounding box center [367, 103] width 30 height 6
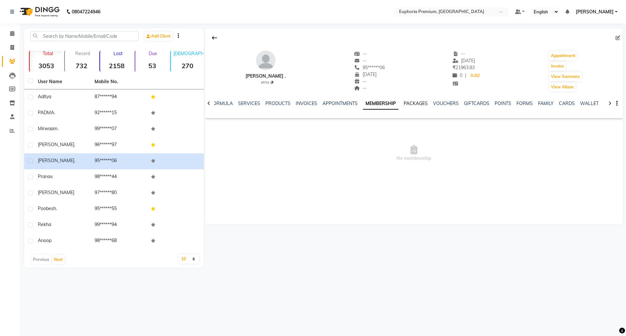
click at [412, 104] on link "PACKAGES" at bounding box center [415, 103] width 24 height 6
click at [444, 102] on link "VOUCHERS" at bounding box center [441, 103] width 26 height 6
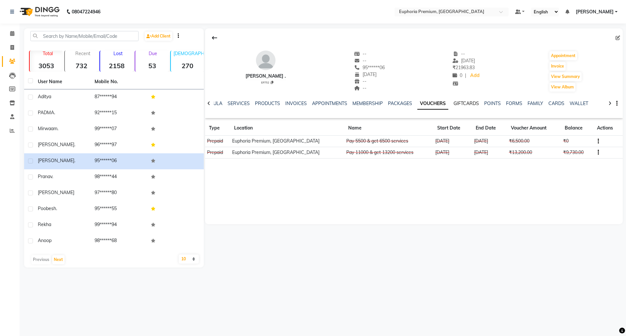
click at [464, 105] on link "GIFTCARDS" at bounding box center [465, 103] width 25 height 6
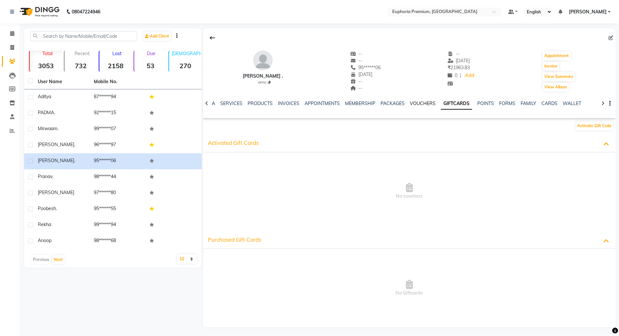
click at [422, 104] on link "VOUCHERS" at bounding box center [423, 103] width 26 height 6
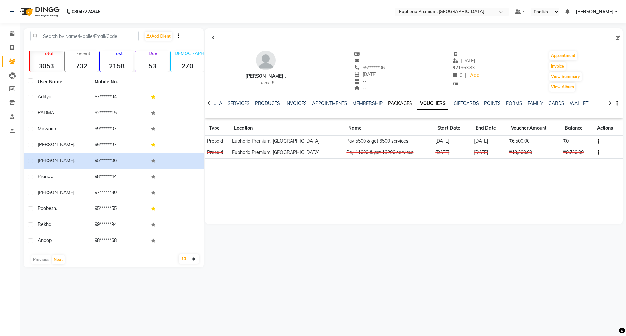
click at [394, 103] on link "PACKAGES" at bounding box center [400, 103] width 24 height 6
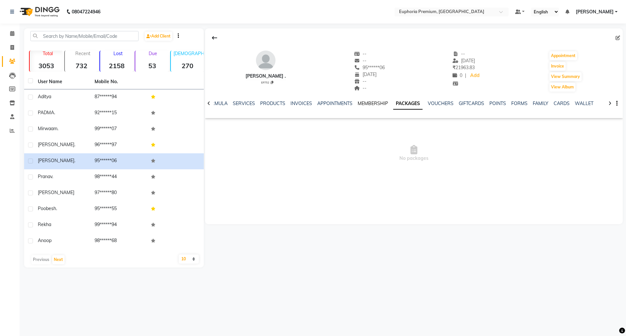
click at [368, 103] on link "MEMBERSHIP" at bounding box center [372, 103] width 30 height 6
click at [411, 103] on link "PACKAGES" at bounding box center [415, 103] width 24 height 6
click at [437, 104] on link "VOUCHERS" at bounding box center [441, 103] width 26 height 6
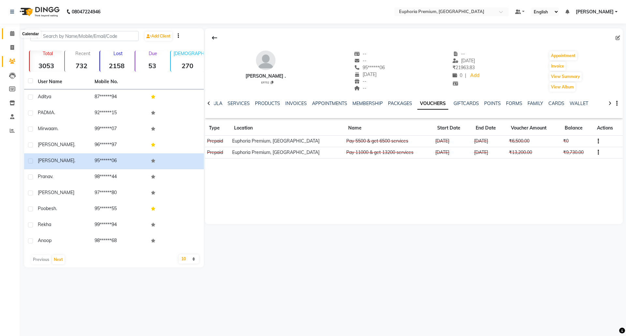
click at [12, 34] on icon at bounding box center [12, 33] width 4 height 5
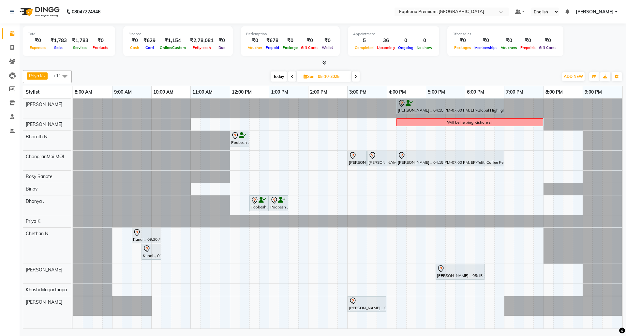
click at [283, 75] on span "Today" at bounding box center [278, 76] width 16 height 10
type input "04-10-2025"
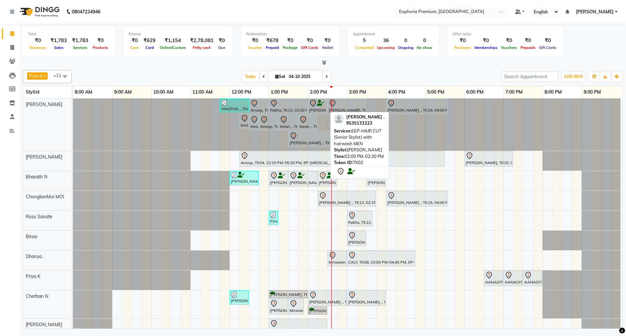
click at [319, 103] on icon at bounding box center [320, 103] width 7 height 0
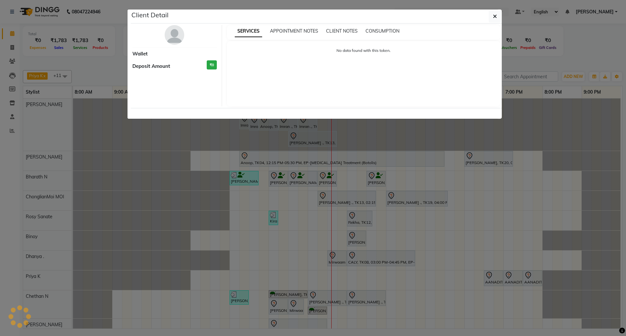
select select "7"
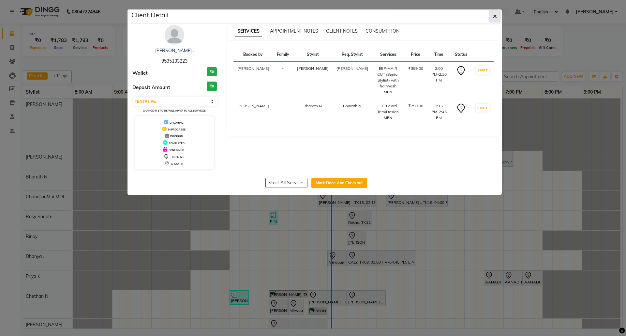
click at [497, 16] on button "button" at bounding box center [494, 16] width 12 height 12
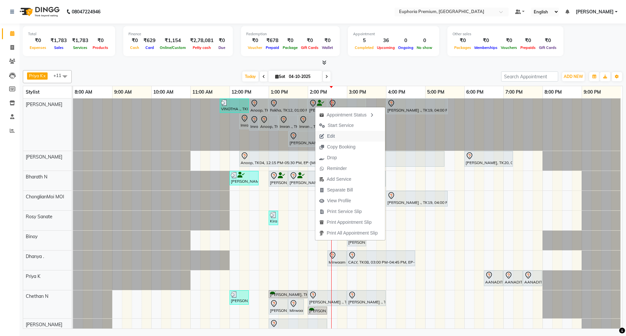
click at [338, 136] on span "Edit" at bounding box center [326, 136] width 23 height 11
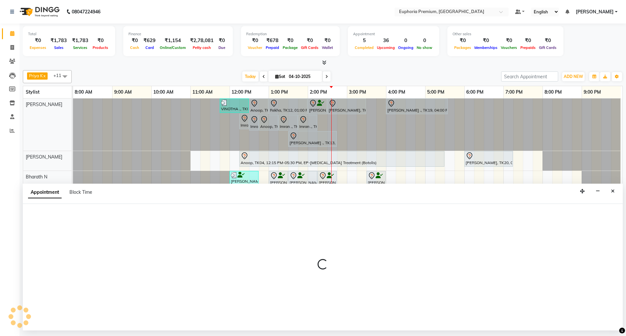
select select "tentative"
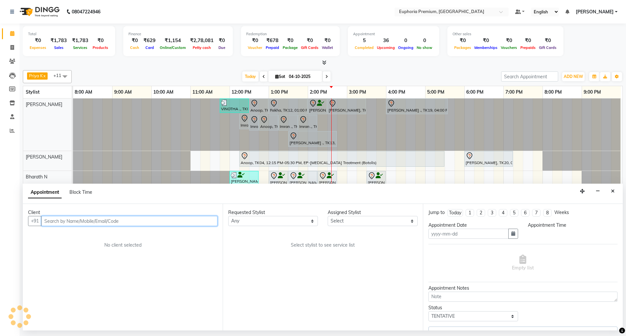
type input "04-10-2025"
select select "71614"
select select "840"
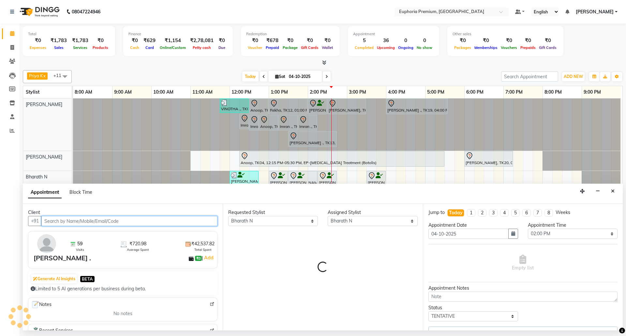
select select "4006"
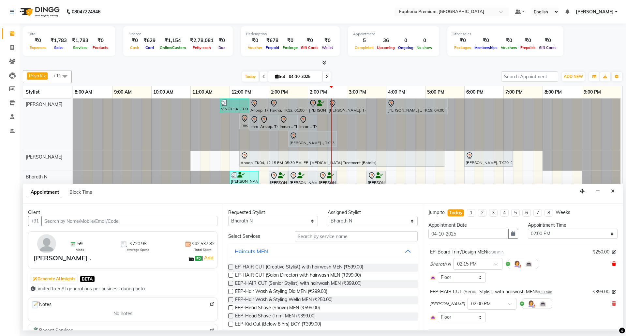
click at [612, 265] on icon at bounding box center [614, 263] width 4 height 5
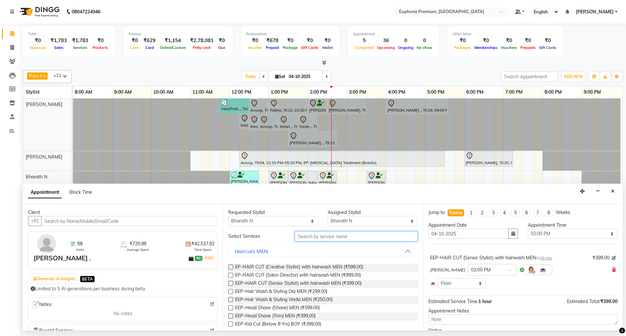
click at [351, 236] on input "text" at bounding box center [356, 236] width 123 height 10
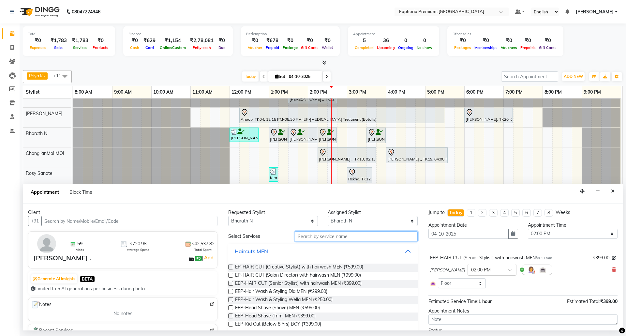
click at [322, 239] on input "text" at bounding box center [356, 236] width 123 height 10
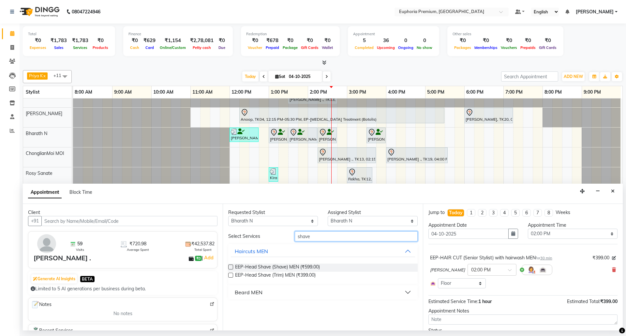
type input "shave"
click at [243, 291] on div "Beard MEN" at bounding box center [249, 292] width 28 height 8
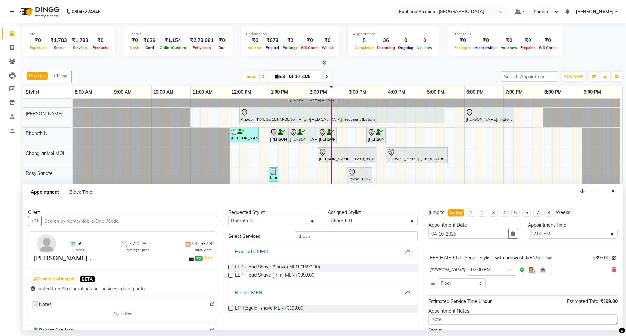
click at [229, 308] on label at bounding box center [230, 307] width 5 height 5
click at [229, 308] on input "checkbox" at bounding box center [230, 308] width 4 height 4
checkbox input "false"
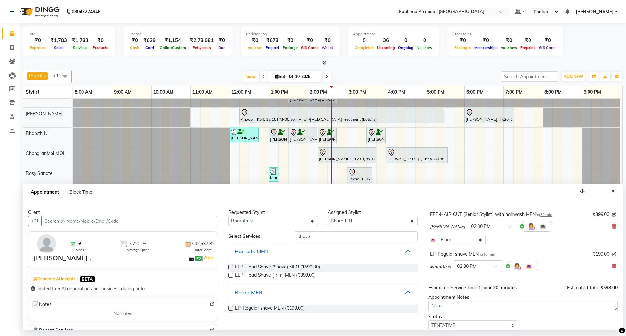
click at [496, 267] on span at bounding box center [498, 268] width 8 height 7
click at [466, 285] on div "02:15 PM" at bounding box center [478, 279] width 48 height 12
click at [488, 255] on span "20 min" at bounding box center [489, 254] width 12 height 5
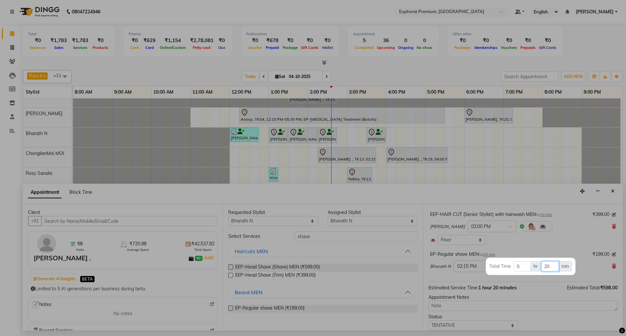
click at [550, 264] on input "20" at bounding box center [549, 266] width 17 height 10
type input "2"
type input "30"
click at [546, 251] on div at bounding box center [313, 168] width 626 height 336
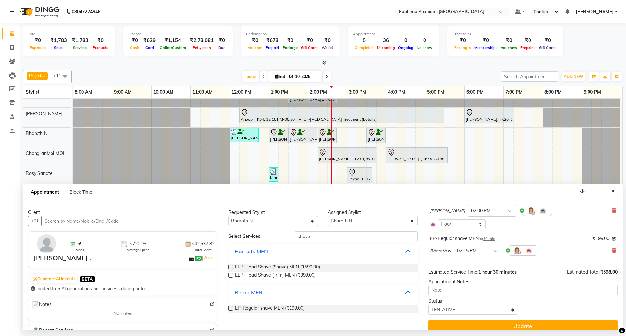
scroll to position [66, 0]
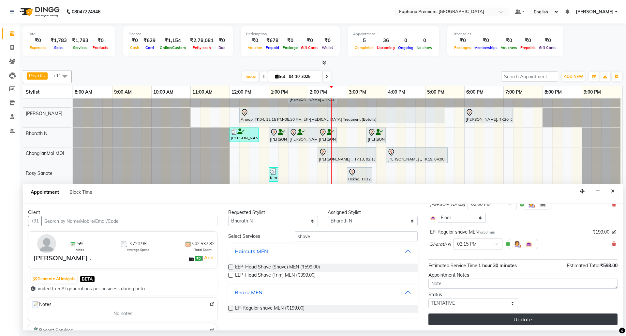
click at [512, 317] on button "Update" at bounding box center [522, 319] width 189 height 12
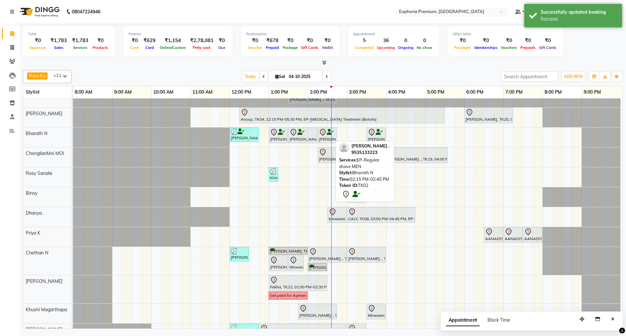
click at [327, 132] on icon at bounding box center [330, 132] width 7 height 0
select select "7"
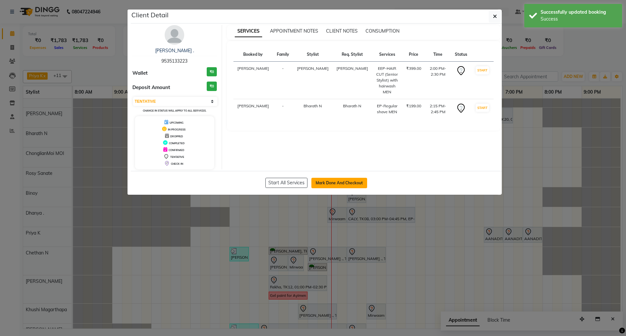
click at [348, 182] on button "Mark Done And Checkout" at bounding box center [339, 183] width 56 height 10
select select "service"
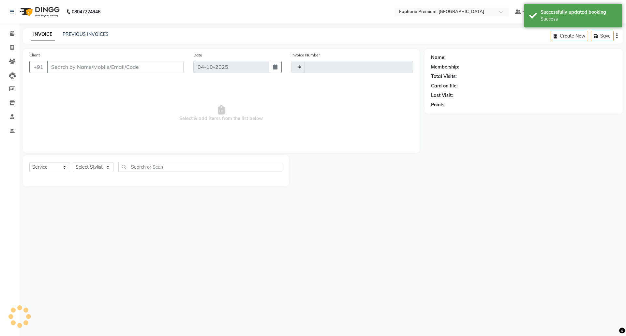
type input "3218"
select select "7925"
type input "95******23"
select select "71614"
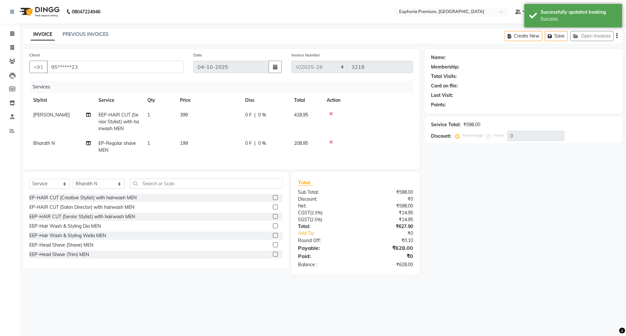
select select "1: Object"
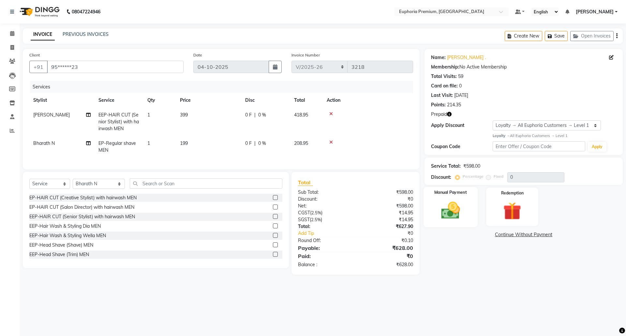
click at [441, 208] on img at bounding box center [450, 210] width 30 height 22
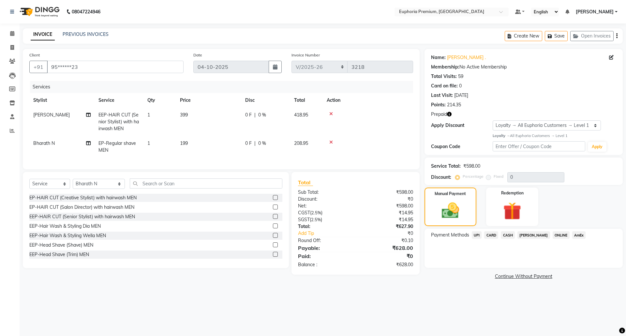
click at [492, 235] on span "CARD" at bounding box center [491, 234] width 14 height 7
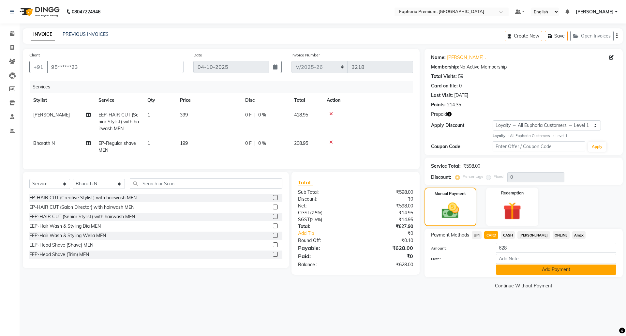
click at [557, 273] on button "Add Payment" at bounding box center [556, 269] width 120 height 10
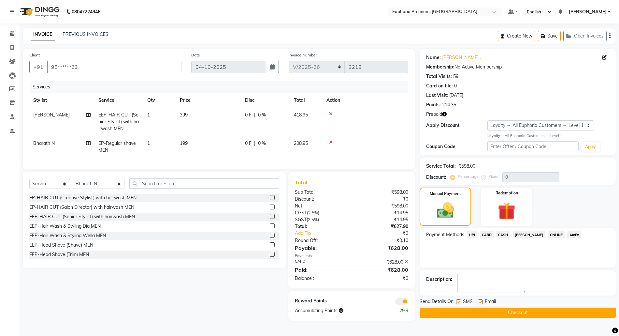
click at [563, 315] on button "Checkout" at bounding box center [518, 312] width 196 height 10
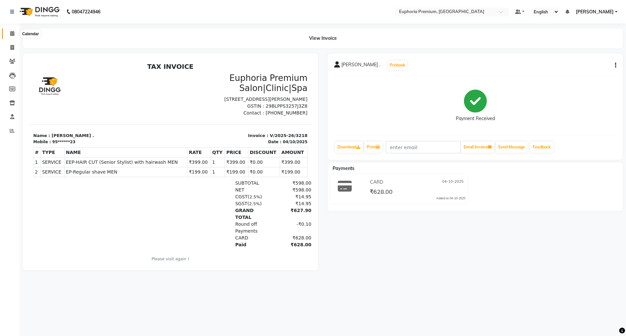
click at [12, 33] on icon at bounding box center [12, 33] width 4 height 5
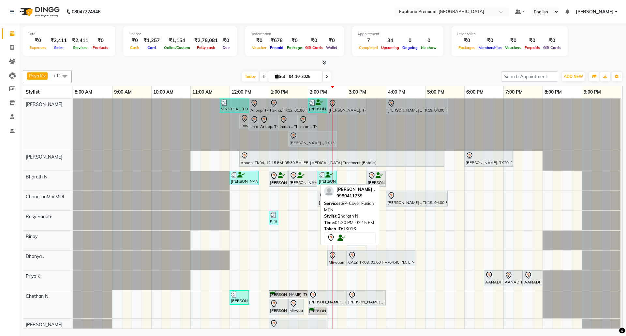
click at [310, 181] on div "[PERSON_NAME] ., TK16, 01:30 PM-02:15 PM, EP-Cover Fusion MEN" at bounding box center [303, 179] width 28 height 14
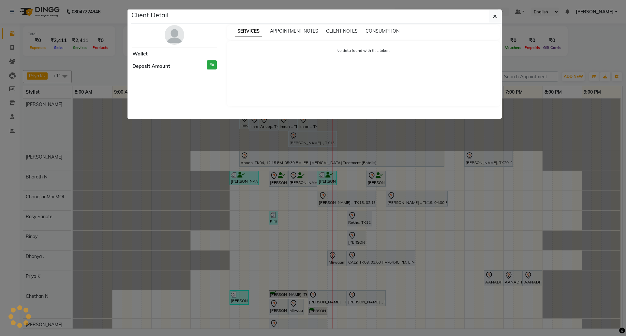
select select "7"
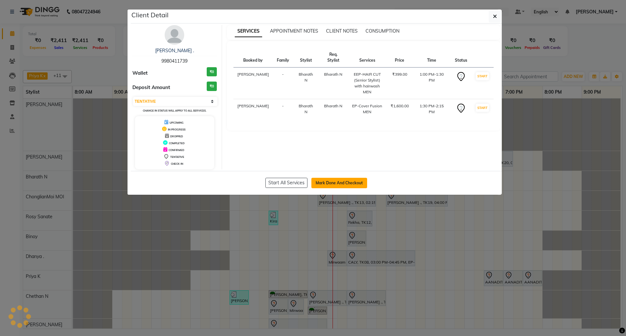
click at [346, 181] on button "Mark Done And Checkout" at bounding box center [339, 183] width 56 height 10
select select "7925"
select select "service"
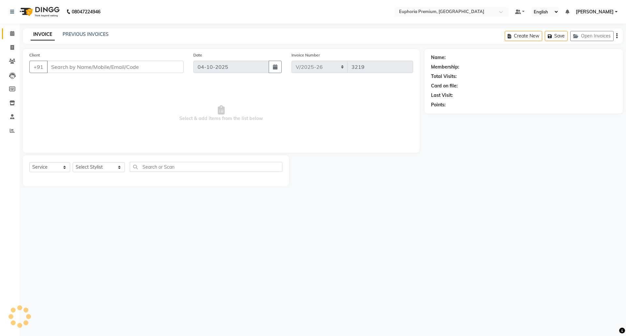
type input "99******39"
select select "71614"
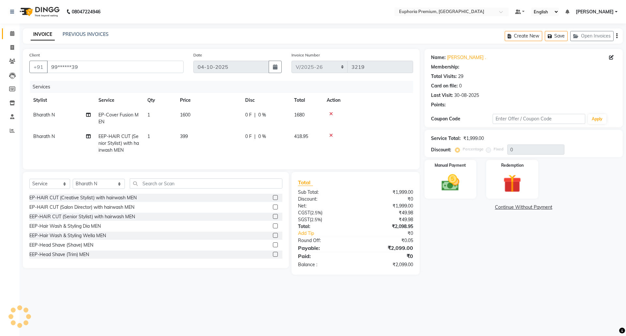
select select "1: Object"
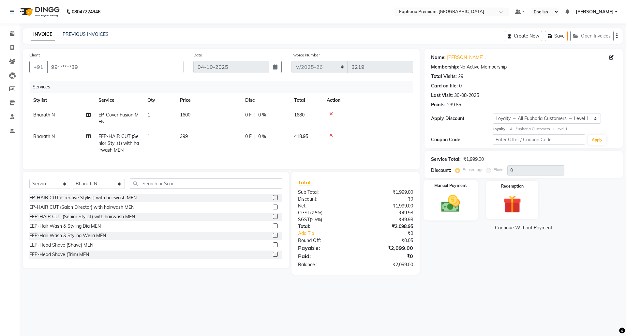
click at [456, 206] on img at bounding box center [450, 204] width 30 height 22
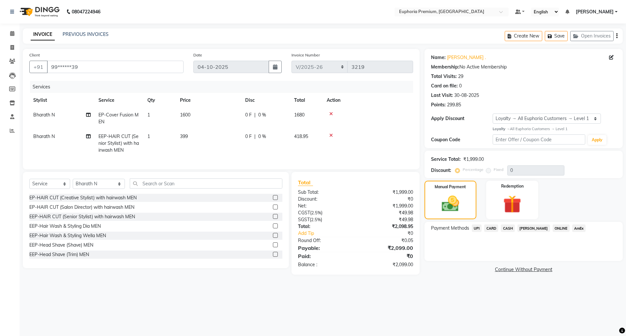
click at [478, 227] on span "UPI" at bounding box center [477, 227] width 10 height 7
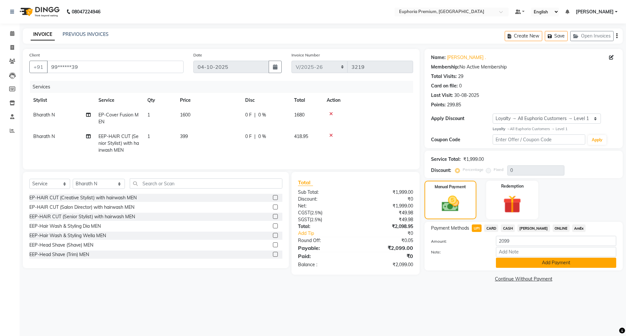
click at [555, 265] on button "Add Payment" at bounding box center [556, 262] width 120 height 10
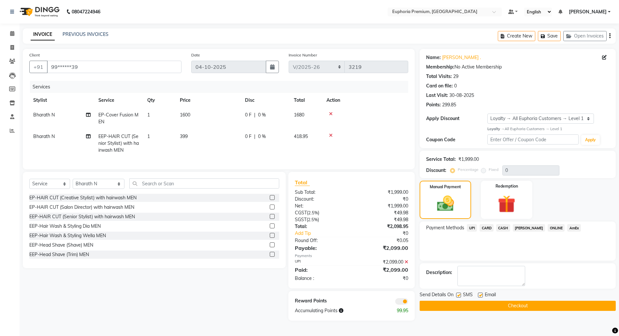
click at [538, 306] on button "Checkout" at bounding box center [518, 305] width 196 height 10
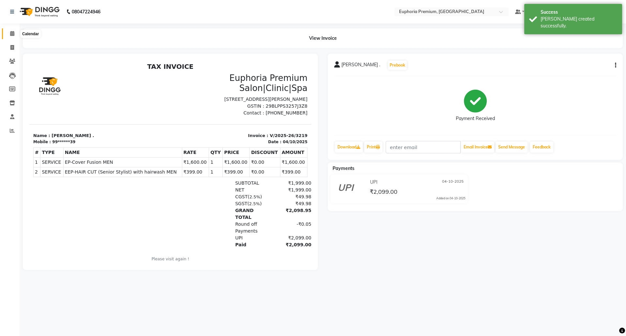
click at [12, 33] on icon at bounding box center [12, 33] width 4 height 5
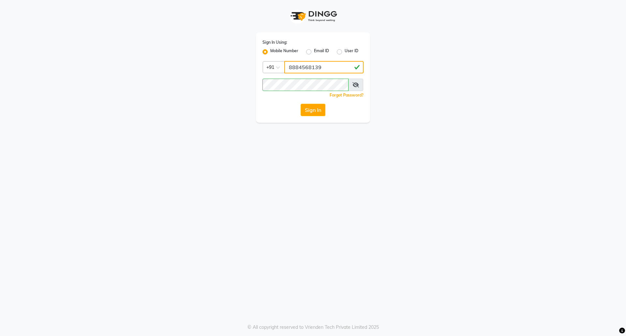
drag, startPoint x: 330, startPoint y: 67, endPoint x: 334, endPoint y: 73, distance: 7.8
click at [330, 67] on input "8884568139" at bounding box center [323, 67] width 79 height 12
type input "7760179992"
click at [312, 109] on button "Sign In" at bounding box center [312, 110] width 25 height 12
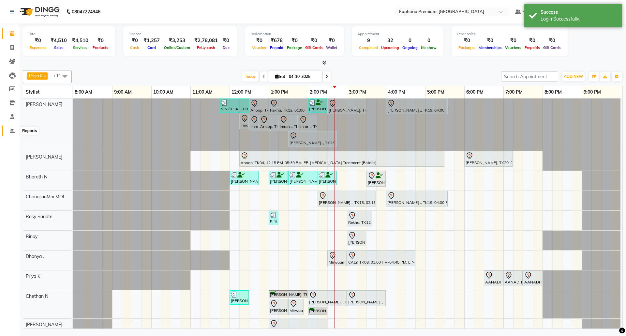
click at [14, 128] on icon at bounding box center [12, 130] width 5 height 5
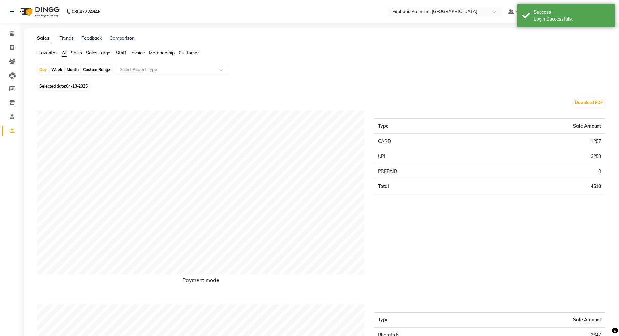
click at [79, 51] on span "Sales" at bounding box center [76, 53] width 11 height 6
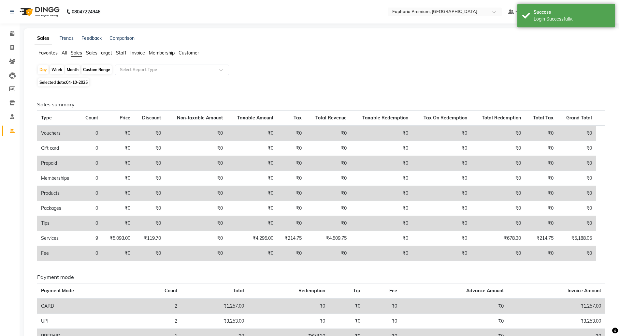
click at [123, 53] on span "Staff" at bounding box center [121, 53] width 10 height 6
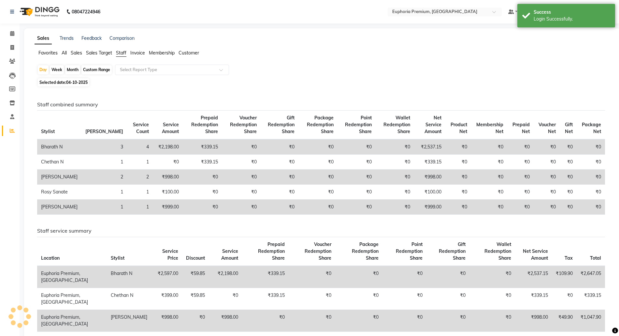
click at [76, 82] on span "04-10-2025" at bounding box center [77, 82] width 22 height 5
select select "10"
select select "2025"
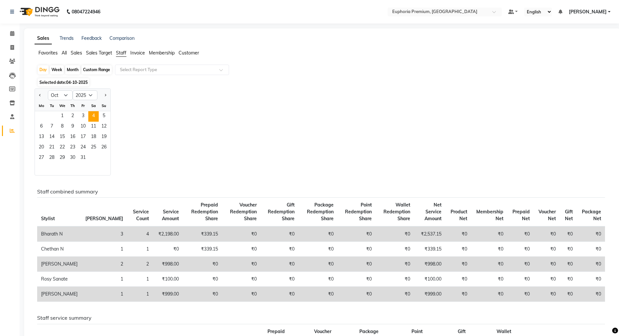
click at [89, 67] on div "Custom Range" at bounding box center [96, 69] width 30 height 9
select select "10"
select select "2025"
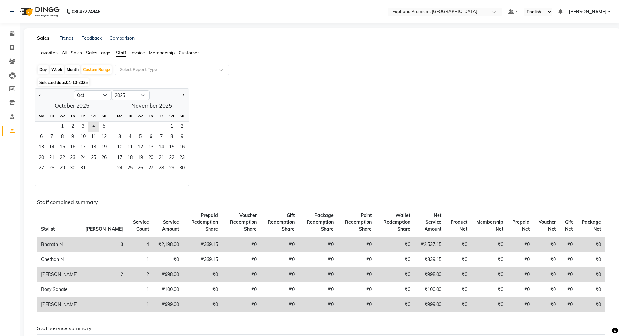
click at [42, 127] on div "1 2 3 4 5" at bounding box center [72, 127] width 74 height 10
click at [39, 95] on button "Previous month" at bounding box center [39, 95] width 5 height 10
select select "9"
click at [40, 167] on span "29" at bounding box center [41, 168] width 10 height 10
click at [170, 126] on span "4" at bounding box center [172, 127] width 10 height 10
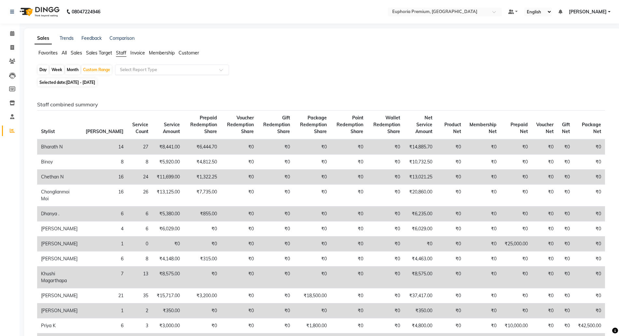
click at [147, 72] on input "text" at bounding box center [166, 69] width 94 height 7
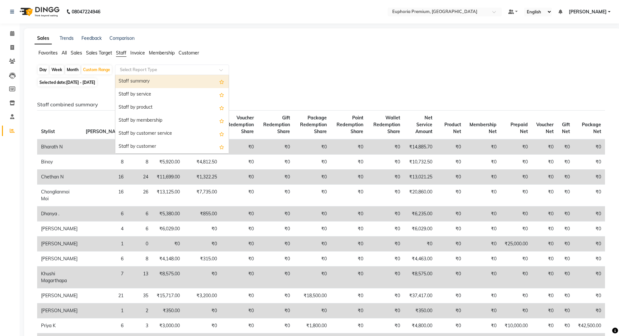
click at [143, 83] on div "Staff summary" at bounding box center [171, 81] width 113 height 13
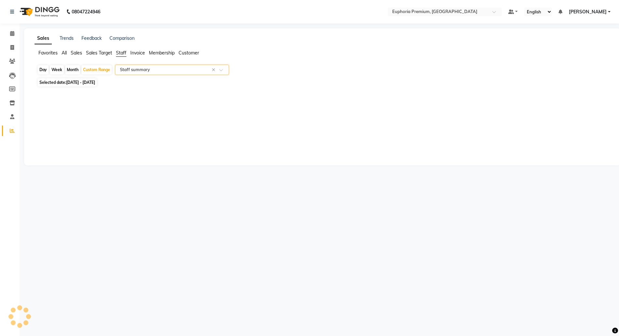
select select "full_report"
select select "csv"
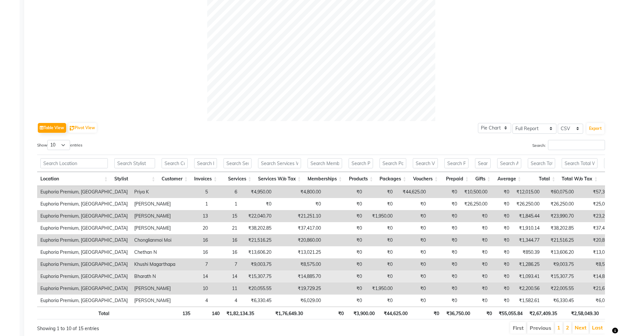
scroll to position [243, 0]
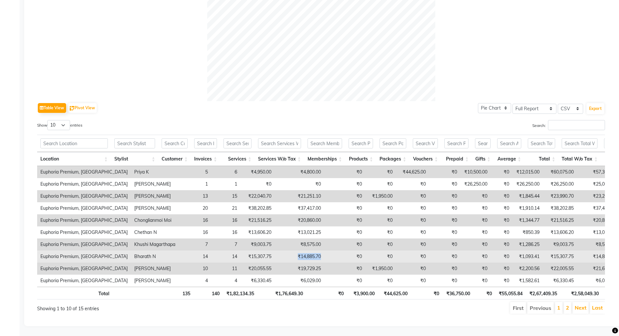
drag, startPoint x: 304, startPoint y: 241, endPoint x: 280, endPoint y: 244, distance: 24.9
click at [280, 250] on td "₹14,885.70" at bounding box center [300, 256] width 50 height 12
click at [324, 250] on td "₹0" at bounding box center [344, 256] width 41 height 12
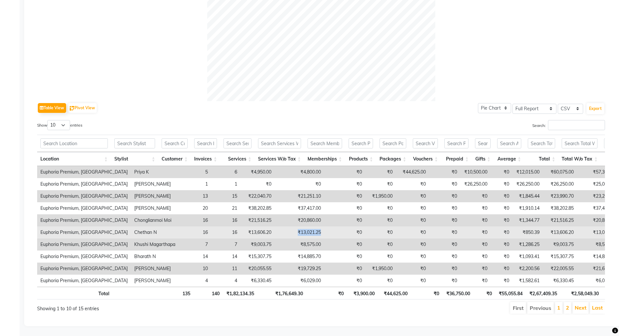
drag, startPoint x: 304, startPoint y: 218, endPoint x: 279, endPoint y: 220, distance: 24.6
click at [279, 226] on td "₹13,021.25" at bounding box center [300, 232] width 50 height 12
click at [324, 226] on td "₹0" at bounding box center [344, 232] width 41 height 12
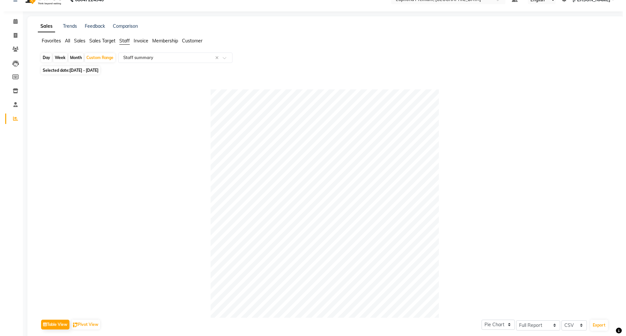
scroll to position [0, 0]
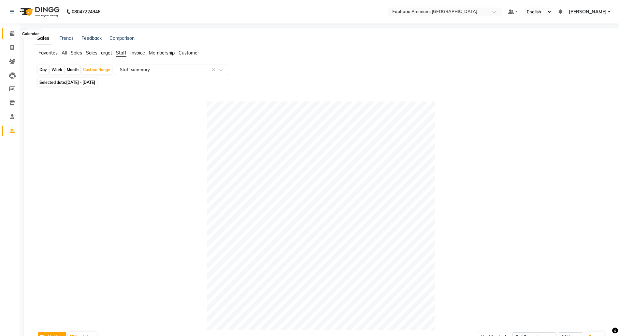
click at [12, 33] on icon at bounding box center [12, 33] width 4 height 5
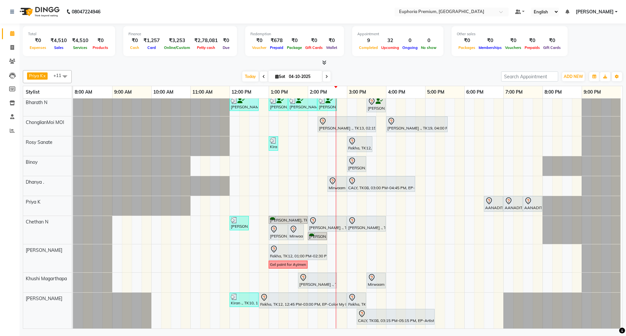
scroll to position [38, 0]
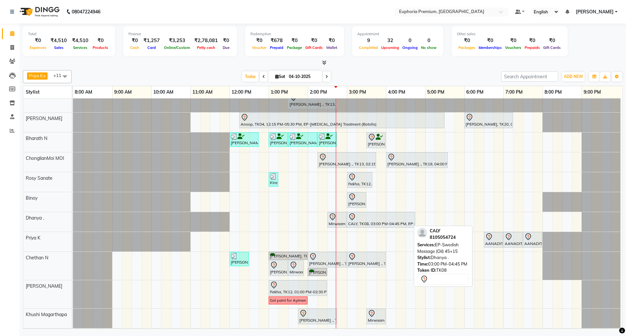
click at [383, 222] on div "CALY, TK08, 03:00 PM-04:45 PM, EP-Swedish Massage (Oil) 45+15" at bounding box center [380, 220] width 67 height 14
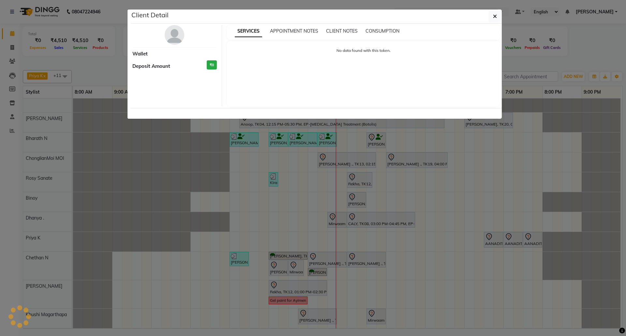
select select "7"
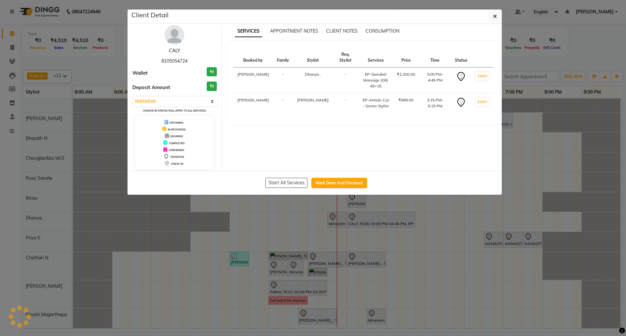
click at [173, 52] on link "CALY" at bounding box center [174, 51] width 11 height 6
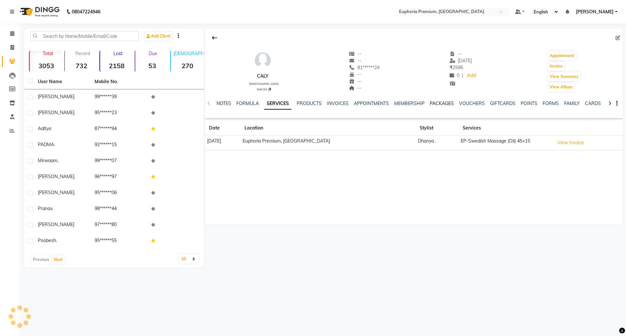
click at [439, 102] on link "PACKAGES" at bounding box center [442, 103] width 24 height 6
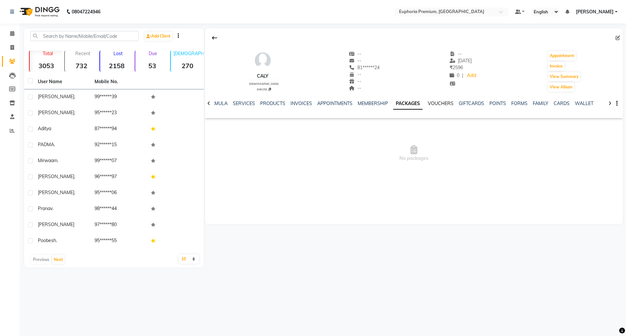
click at [439, 103] on link "VOUCHERS" at bounding box center [441, 103] width 26 height 6
click at [12, 34] on icon at bounding box center [12, 33] width 4 height 5
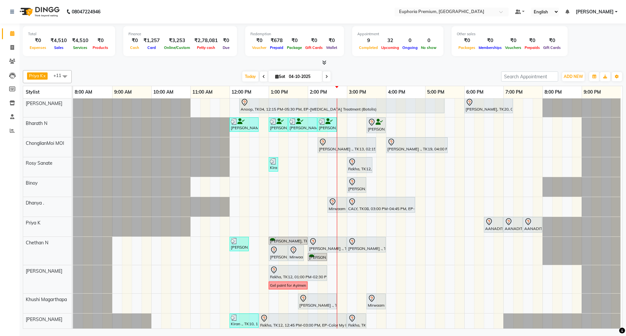
scroll to position [82, 0]
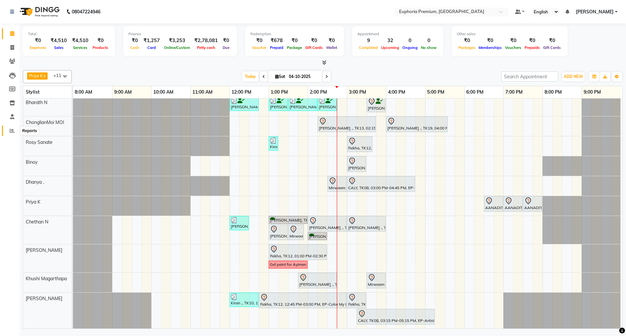
click at [14, 128] on icon at bounding box center [12, 130] width 5 height 5
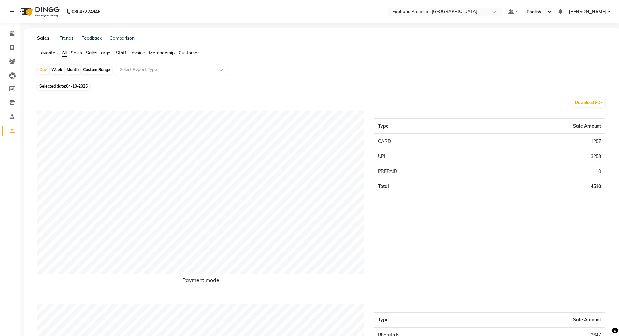
click at [78, 52] on span "Sales" at bounding box center [76, 53] width 11 height 6
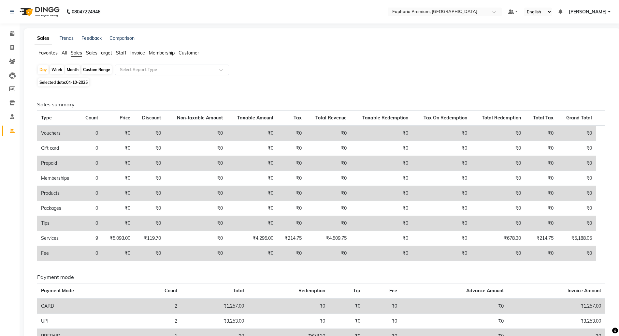
click at [138, 66] on div "Select Report Type" at bounding box center [172, 70] width 114 height 10
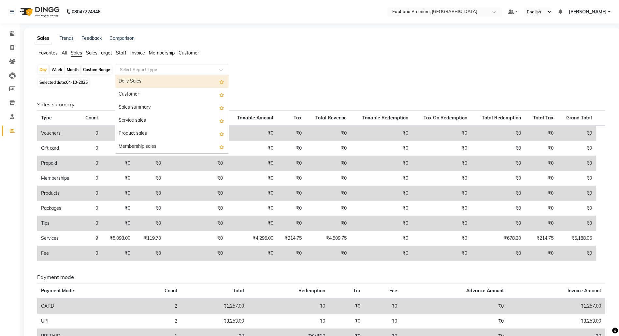
click at [141, 81] on div "Daily Sales" at bounding box center [171, 81] width 113 height 13
select select "full_report"
select select "csv"
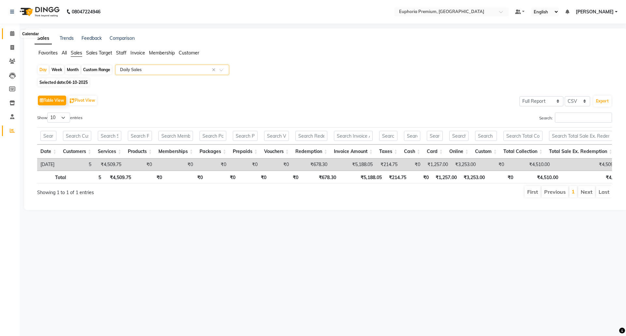
click at [15, 34] on span at bounding box center [12, 33] width 11 height 7
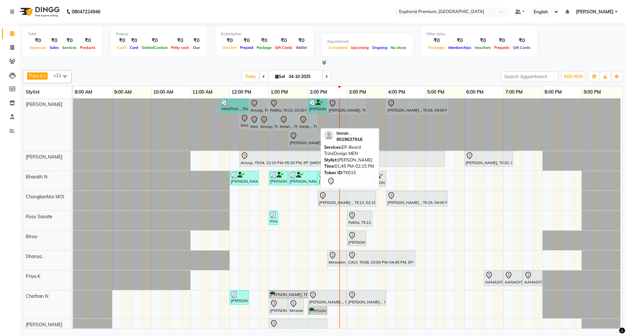
click at [309, 122] on div at bounding box center [307, 120] width 17 height 8
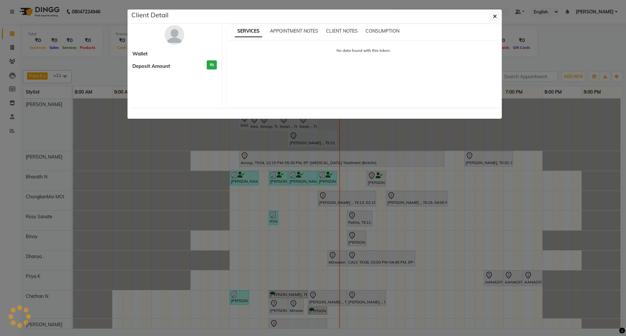
select select "7"
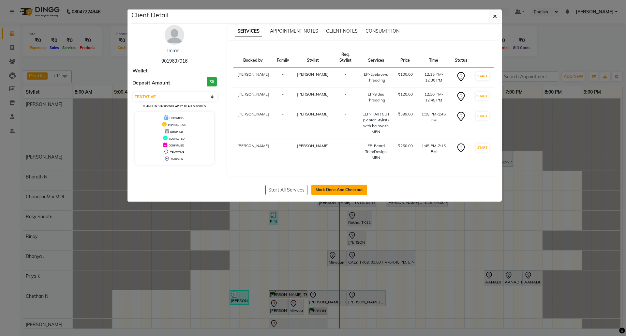
click at [362, 184] on button "Mark Done And Checkout" at bounding box center [339, 189] width 56 height 10
select select "service"
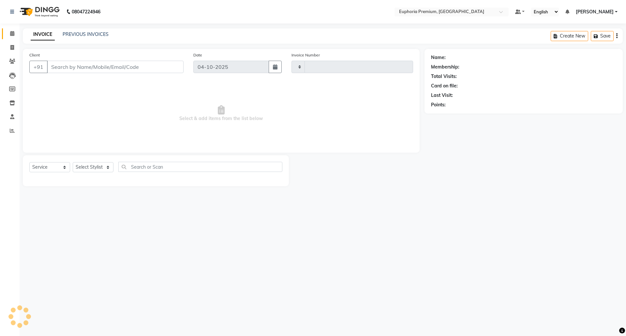
type input "3220"
select select "7925"
type input "90******16"
select select "71609"
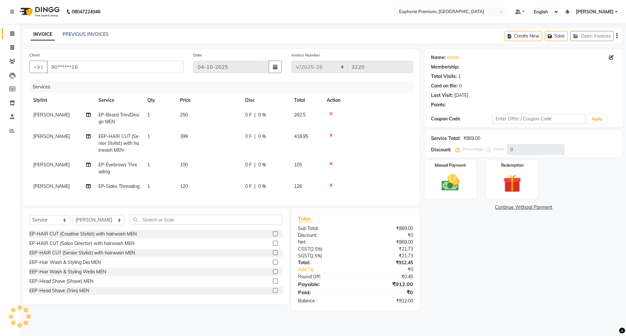
select select "1: Object"
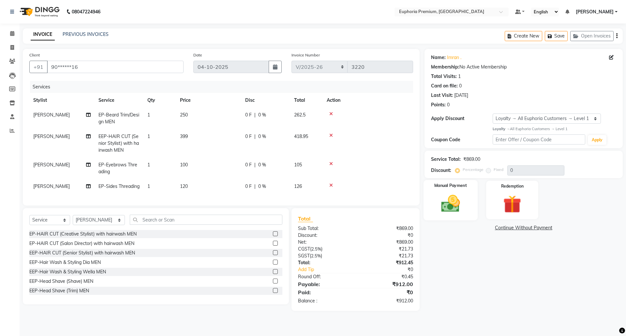
click at [450, 201] on img at bounding box center [450, 204] width 30 height 22
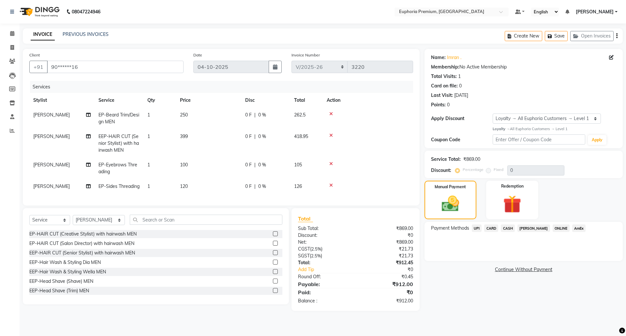
click at [477, 228] on span "UPI" at bounding box center [477, 227] width 10 height 7
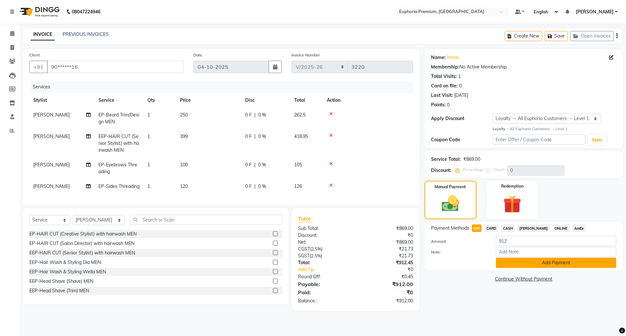
click at [542, 263] on button "Add Payment" at bounding box center [556, 262] width 120 height 10
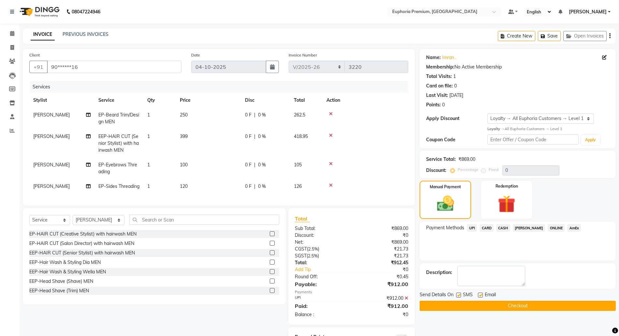
click at [533, 304] on button "Checkout" at bounding box center [518, 305] width 196 height 10
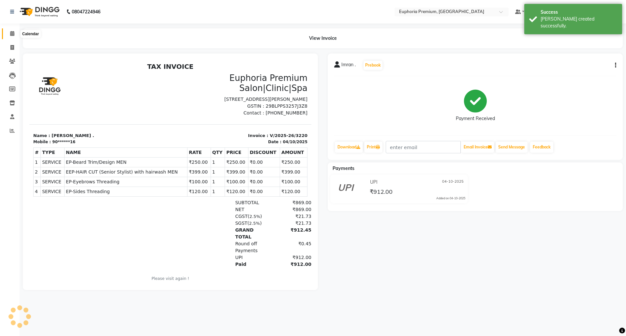
click at [12, 34] on icon at bounding box center [12, 33] width 4 height 5
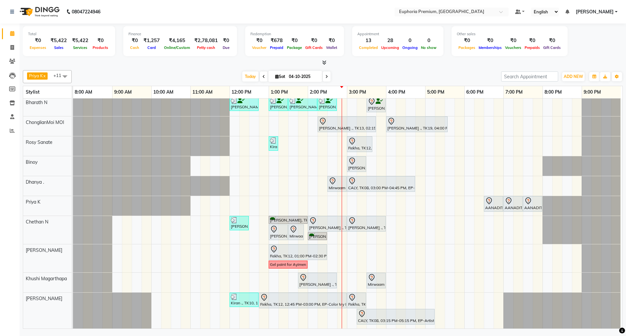
scroll to position [81, 0]
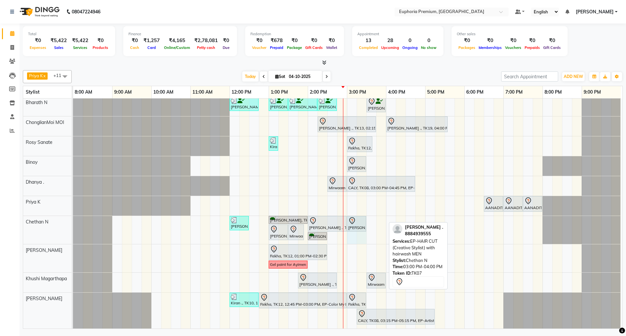
drag, startPoint x: 385, startPoint y: 216, endPoint x: 366, endPoint y: 218, distance: 18.4
click at [73, 218] on div "Aditya, TK05, 12:00 PM-12:30 PM, EEP-HAIR CUT (Senior Stylist) with hairwash ME…" at bounding box center [73, 230] width 0 height 28
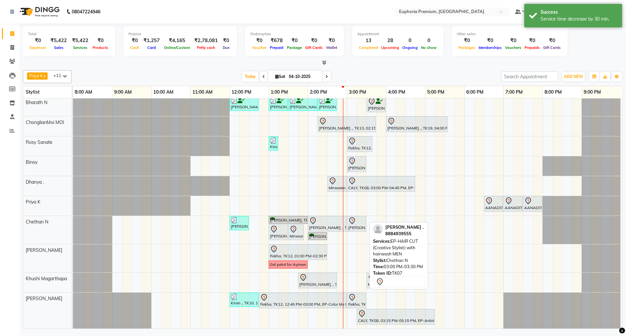
click at [360, 217] on div at bounding box center [356, 221] width 17 height 8
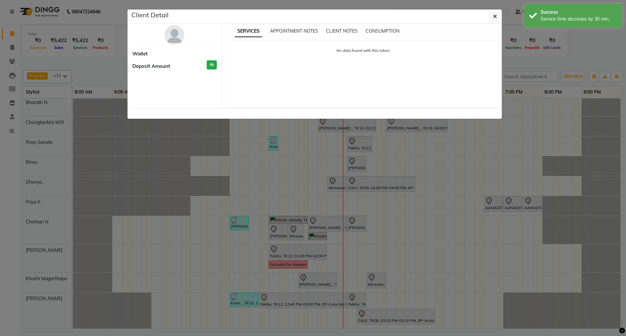
select select "7"
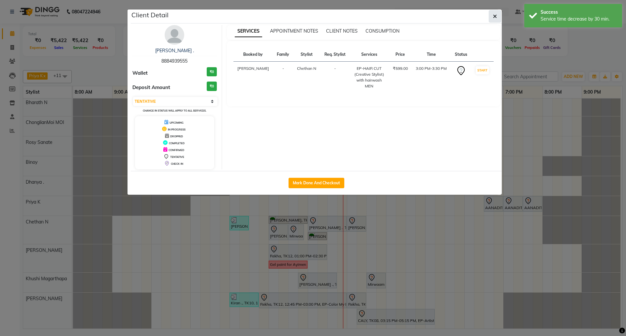
click at [495, 16] on icon "button" at bounding box center [495, 16] width 4 height 5
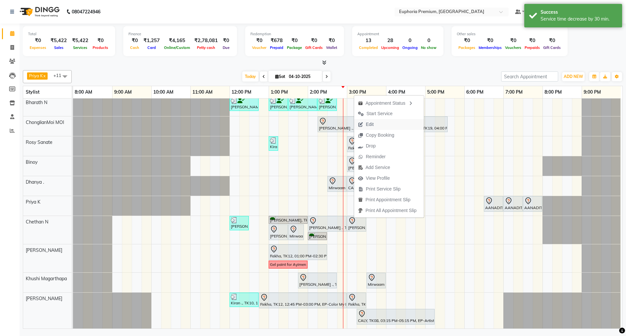
click at [373, 123] on span "Edit" at bounding box center [365, 124] width 23 height 11
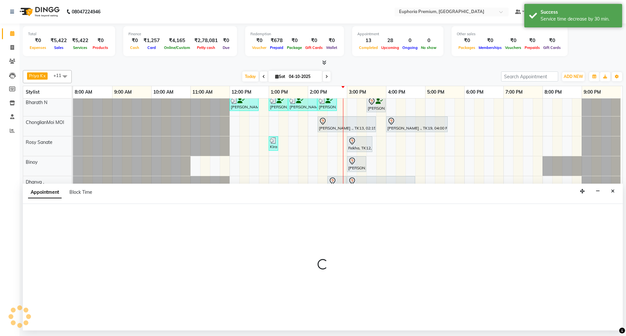
select select "tentative"
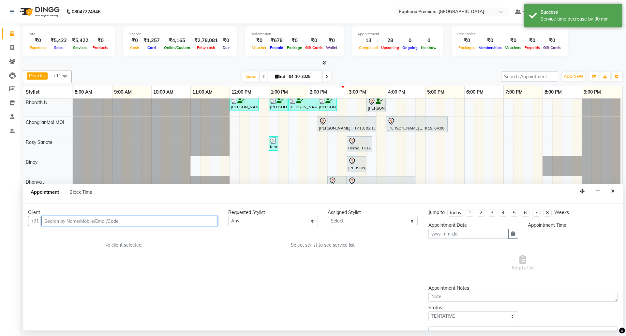
type input "04-10-2025"
select select "900"
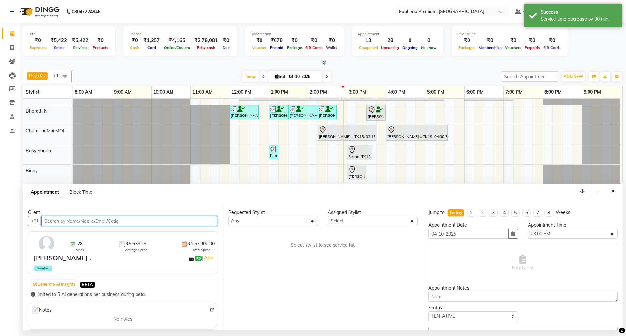
scroll to position [81, 5]
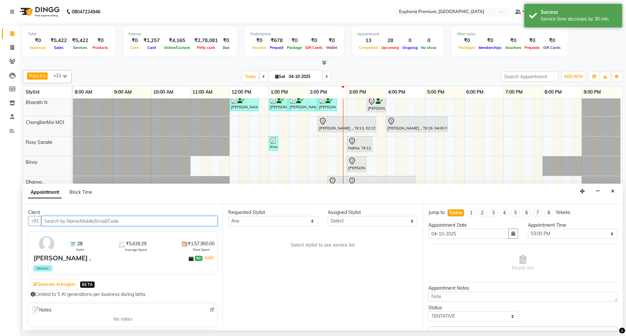
select select "74080"
select select "4006"
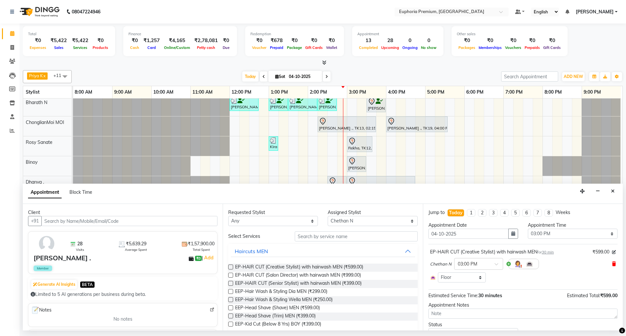
click at [612, 265] on icon at bounding box center [614, 263] width 4 height 5
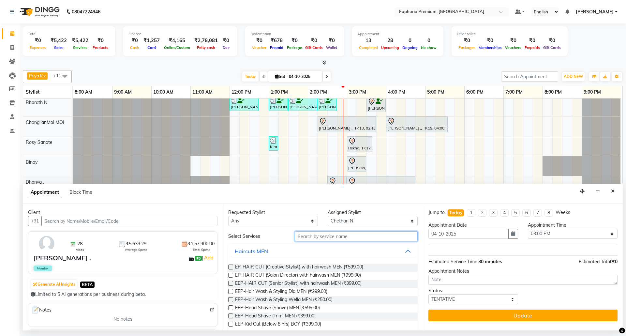
click at [368, 239] on input "text" at bounding box center [356, 236] width 123 height 10
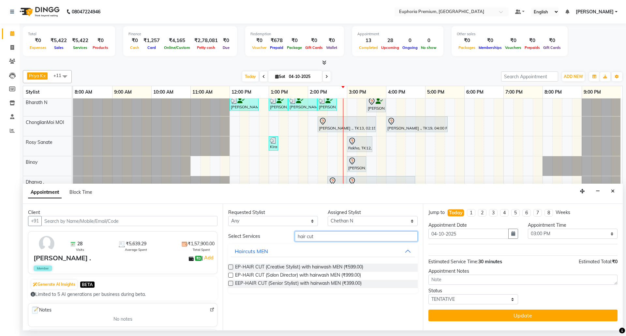
type input "hair cut"
click at [231, 283] on label at bounding box center [230, 283] width 5 height 5
click at [231, 283] on input "checkbox" at bounding box center [230, 284] width 4 height 4
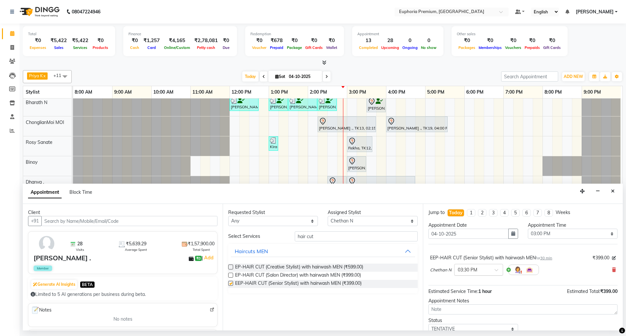
checkbox input "false"
click at [495, 272] on span at bounding box center [498, 271] width 8 height 7
click at [470, 291] on div "03:00 PM" at bounding box center [478, 290] width 48 height 12
click at [546, 269] on div "[PERSON_NAME] N × 03:00 PM" at bounding box center [523, 269] width 186 height 17
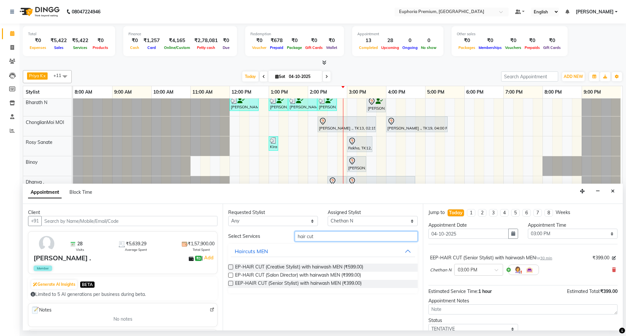
click at [355, 237] on input "hair cut" at bounding box center [356, 236] width 123 height 10
type input "h"
type input "head mas"
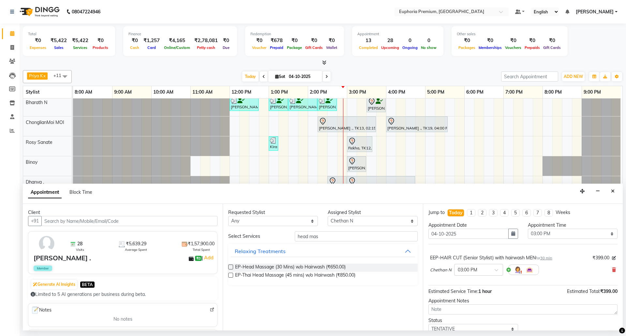
click at [233, 267] on label at bounding box center [230, 266] width 5 height 5
click at [232, 267] on input "checkbox" at bounding box center [230, 267] width 4 height 4
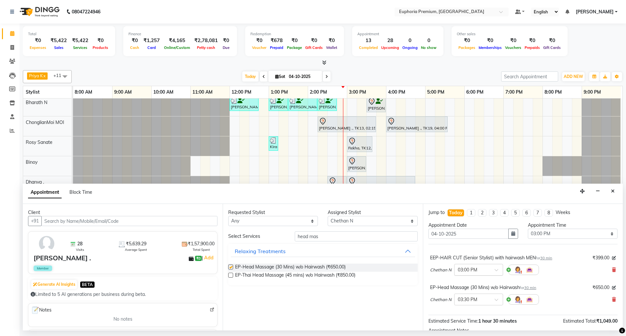
checkbox input "false"
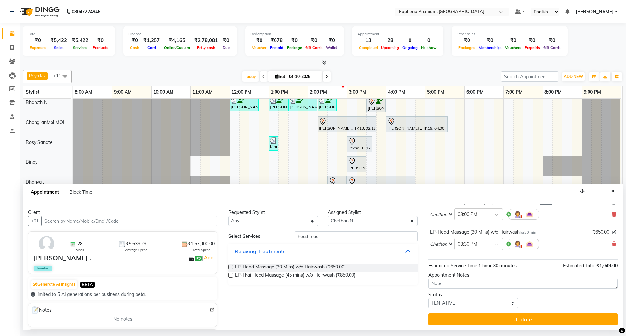
scroll to position [56, 0]
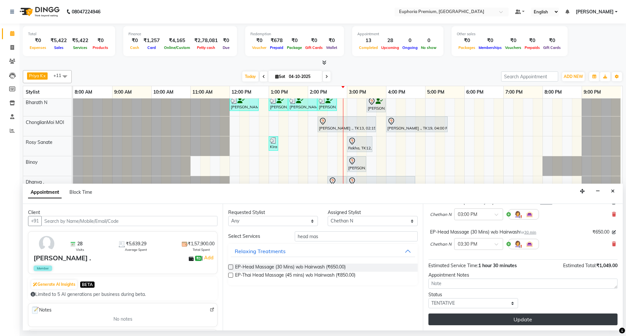
click at [526, 321] on button "Update" at bounding box center [522, 319] width 189 height 12
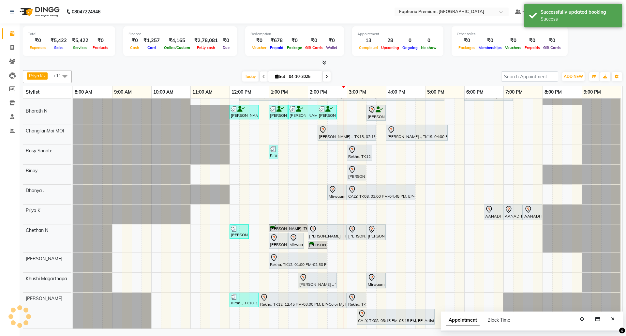
scroll to position [81, 5]
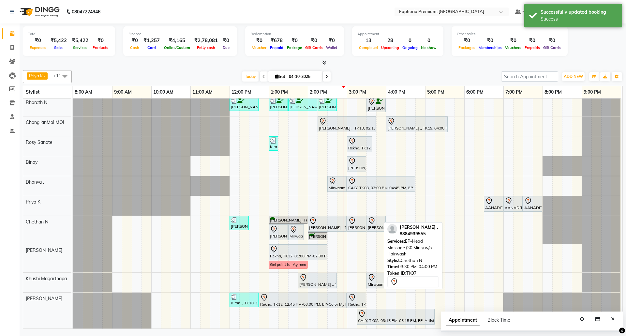
click at [369, 221] on div "[PERSON_NAME] ., TK07, 03:30 PM-04:00 PM, EP-Head Massage (30 Mins) w/o Hairwash" at bounding box center [376, 224] width 18 height 14
select select "7"
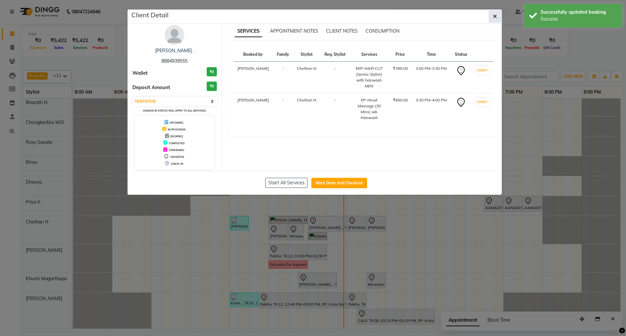
click at [494, 18] on icon "button" at bounding box center [495, 16] width 4 height 5
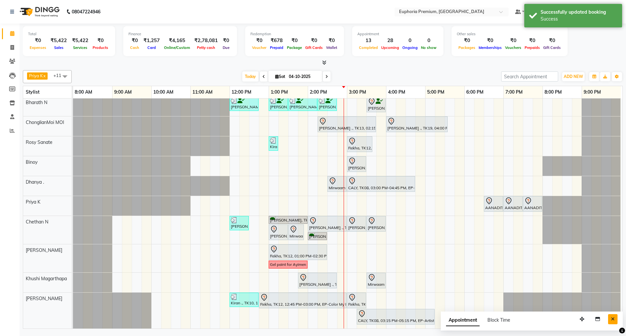
click at [609, 321] on button "Close" at bounding box center [612, 319] width 9 height 10
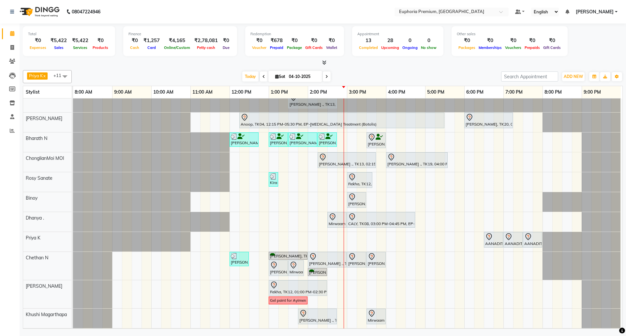
scroll to position [0, 0]
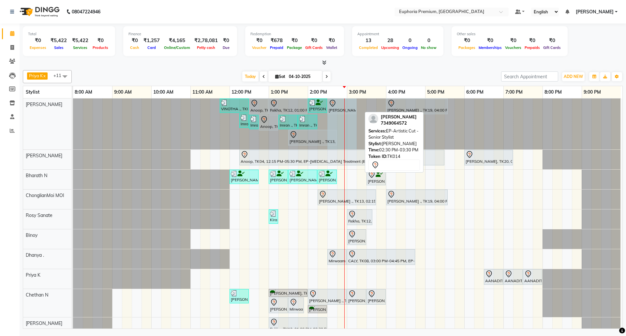
drag, startPoint x: 361, startPoint y: 106, endPoint x: 351, endPoint y: 108, distance: 10.0
click at [73, 108] on div "VINOTHA ., TK03, 11:45 AM-12:30 PM, EP-HAIR CUT (Creative Stylist) with hairwas…" at bounding box center [73, 123] width 0 height 51
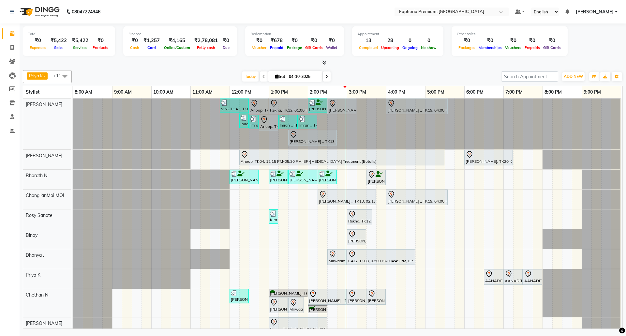
click at [605, 13] on span "[PERSON_NAME]" at bounding box center [594, 11] width 38 height 7
click at [594, 44] on link "Sign out" at bounding box center [584, 45] width 60 height 10
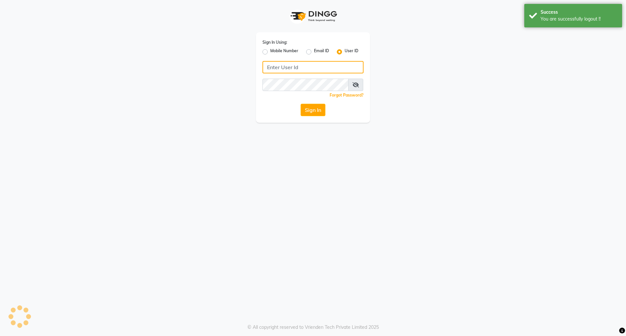
type input "8073170422"
click at [261, 51] on div "Sign In Using: Mobile Number Email ID User ID 8073170422 Remember me Forgot Pas…" at bounding box center [313, 77] width 114 height 90
click at [270, 50] on label "Mobile Number" at bounding box center [284, 52] width 28 height 8
click at [270, 50] on input "Mobile Number" at bounding box center [272, 50] width 4 height 4
radio input "true"
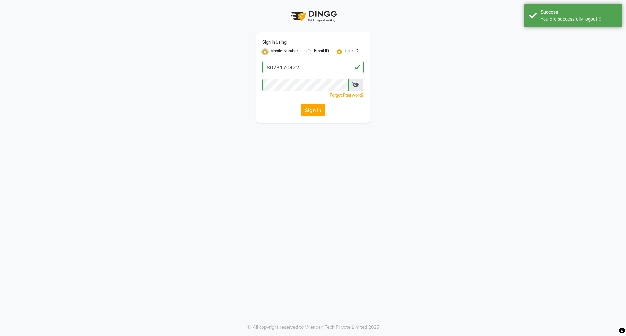
radio input "false"
drag, startPoint x: 307, startPoint y: 66, endPoint x: 313, endPoint y: 69, distance: 6.4
click at [307, 66] on input "Username" at bounding box center [323, 67] width 79 height 12
type input "8073170422"
click at [312, 109] on button "Sign In" at bounding box center [312, 110] width 25 height 12
